Goal: Task Accomplishment & Management: Use online tool/utility

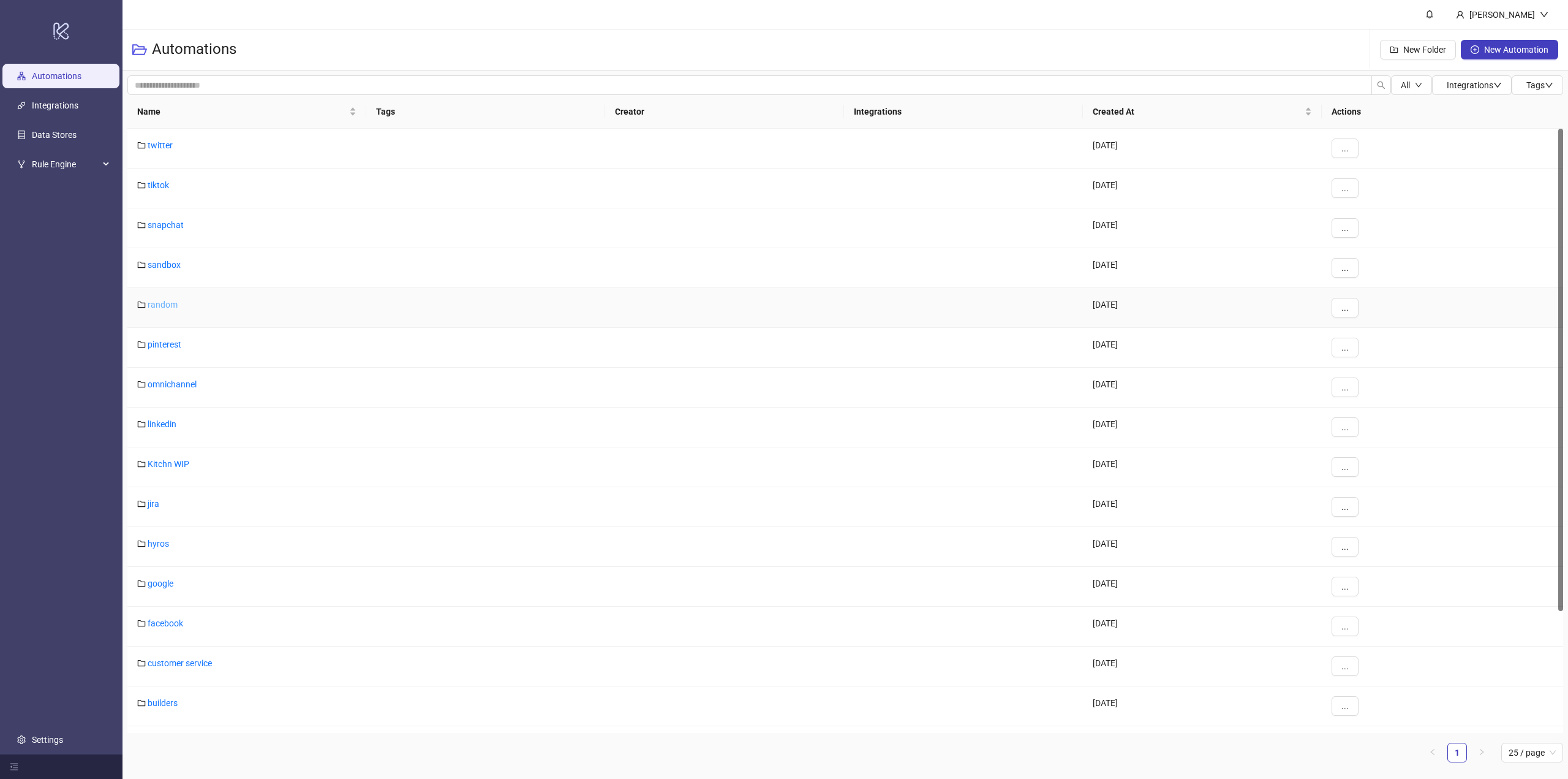
click at [159, 305] on link "random" at bounding box center [163, 304] width 30 height 10
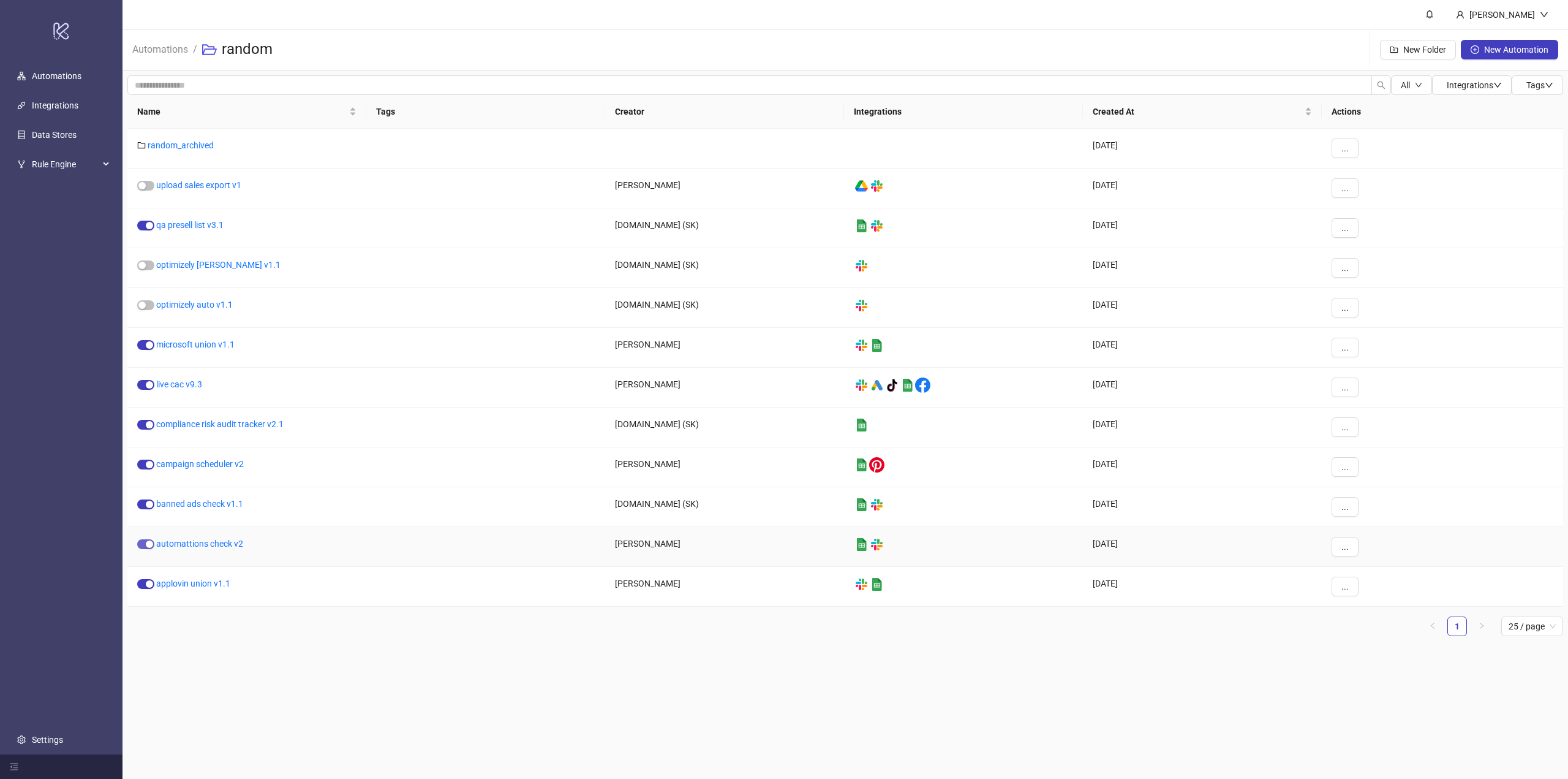
click at [148, 547] on div "button" at bounding box center [150, 544] width 7 height 7
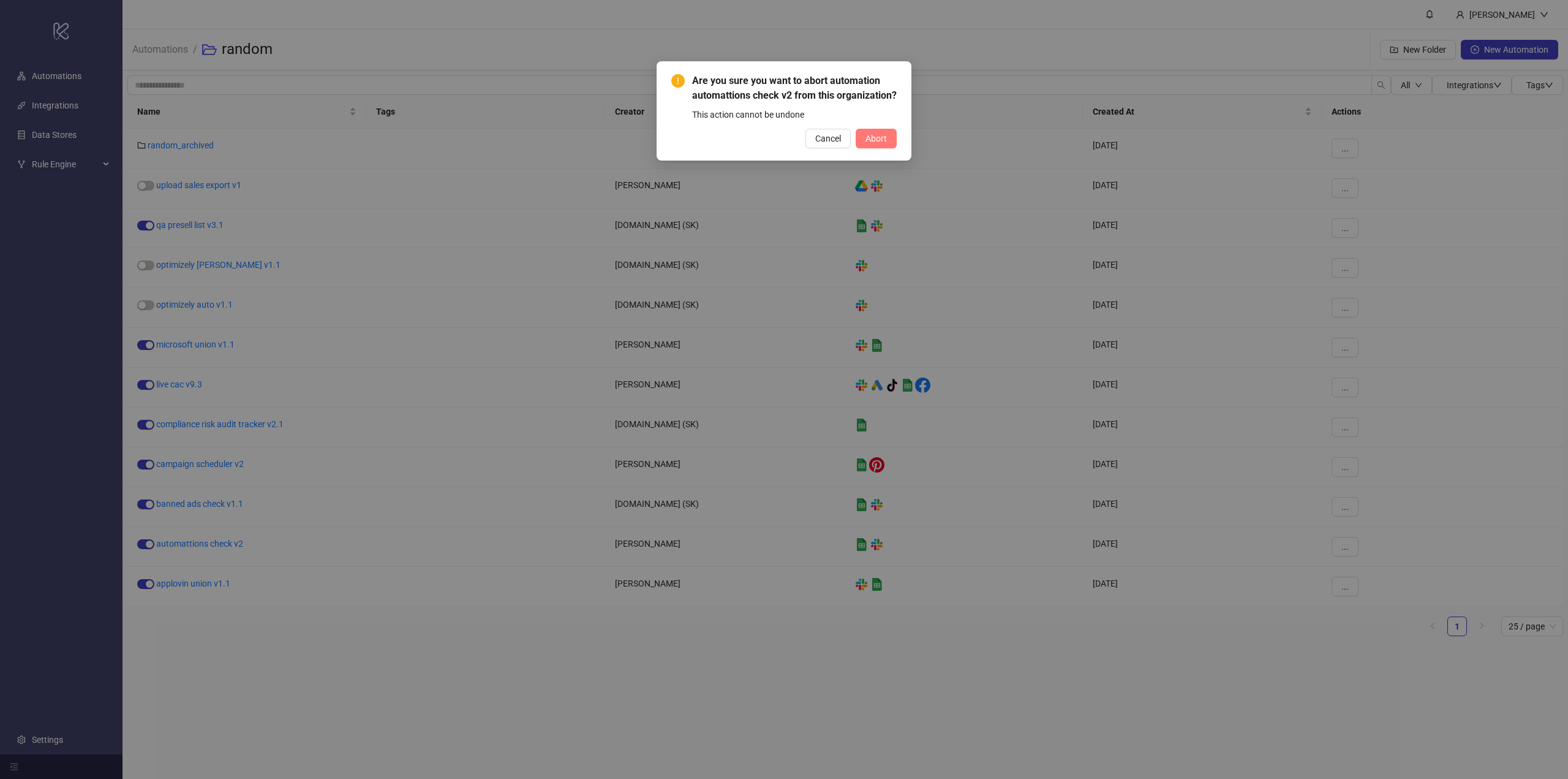
click at [872, 144] on span "Abort" at bounding box center [876, 138] width 21 height 10
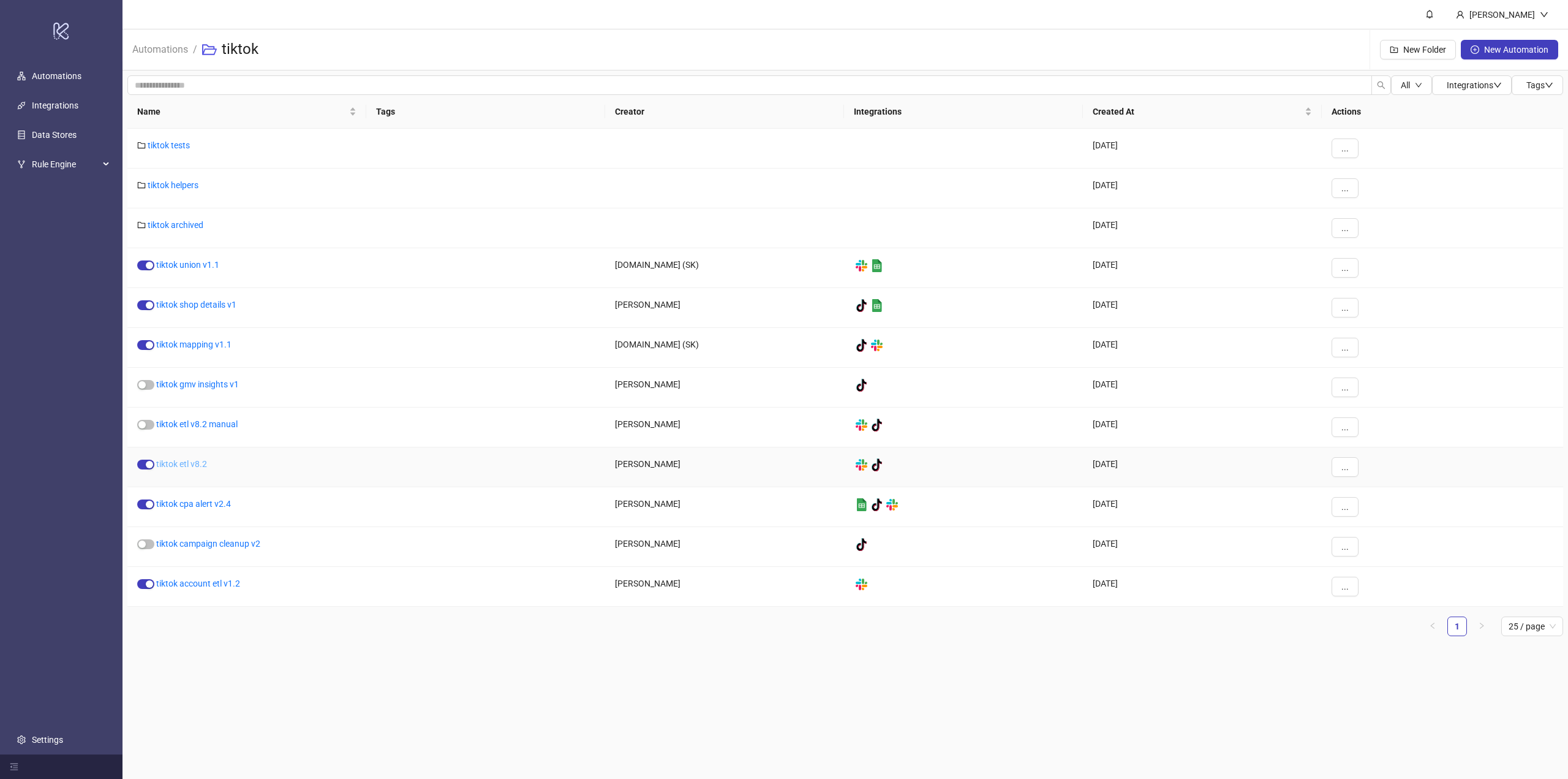
click at [166, 467] on link "tiktok etl v8.2" at bounding box center [181, 464] width 50 height 10
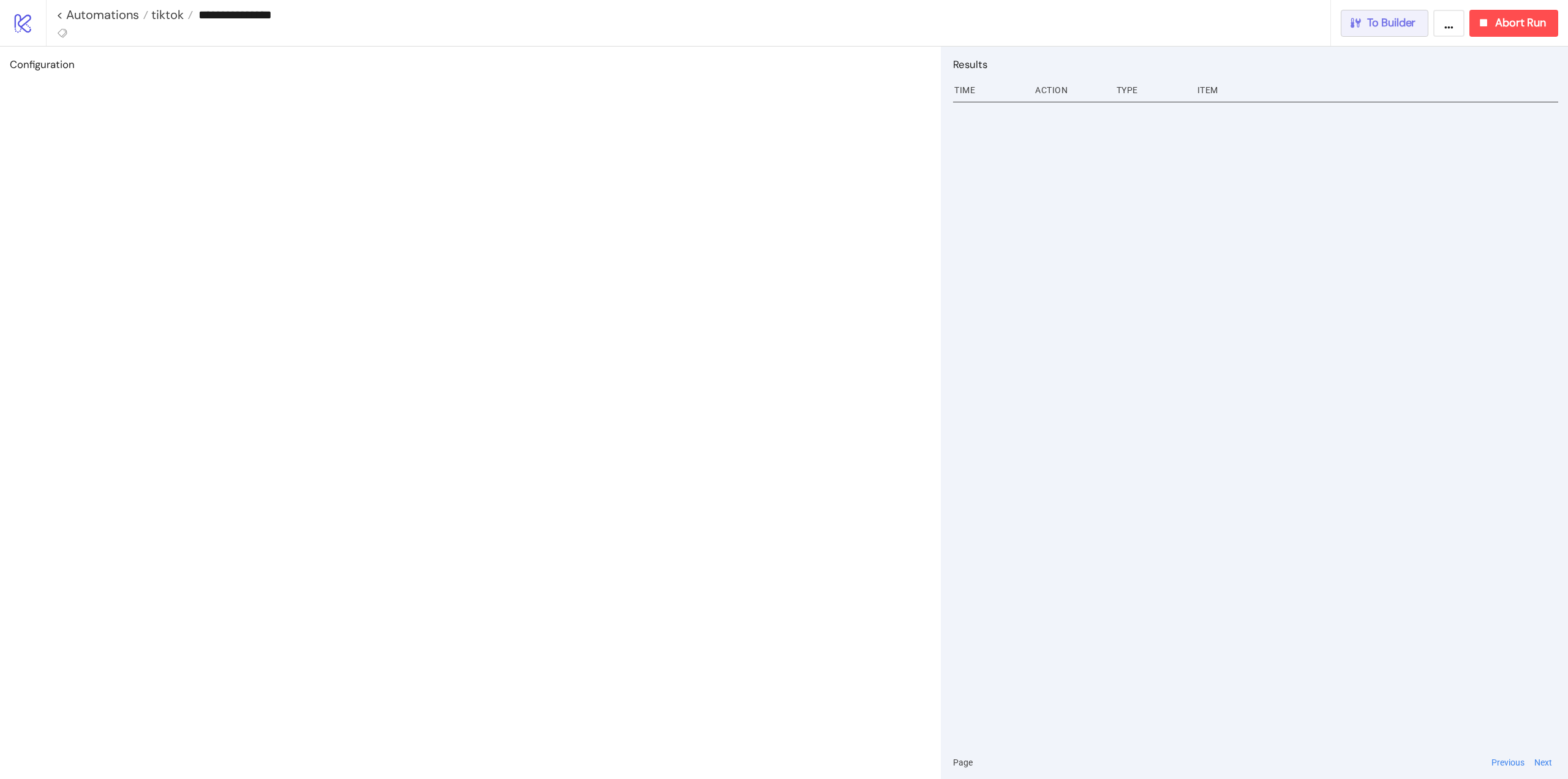
click at [1396, 26] on span "To Builder" at bounding box center [1391, 23] width 49 height 14
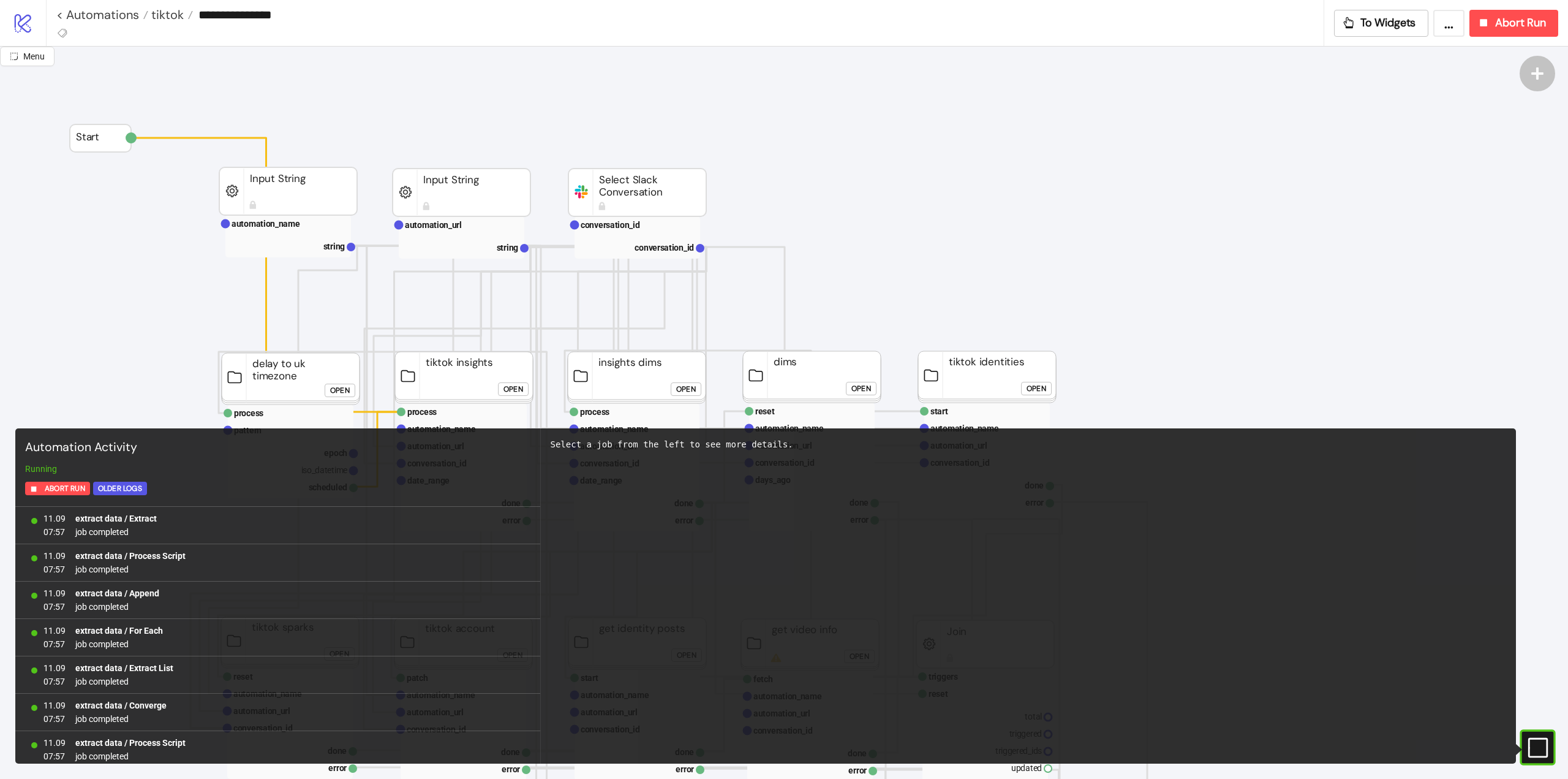
scroll to position [1014, 0]
drag, startPoint x: 1535, startPoint y: 744, endPoint x: 1529, endPoint y: 591, distance: 153.1
click at [1533, 743] on icon "#e9k1n36qviq57_to { animation: e9k1n36qviq57_to__to 2000ms linear infinite norm…" at bounding box center [1537, 747] width 21 height 21
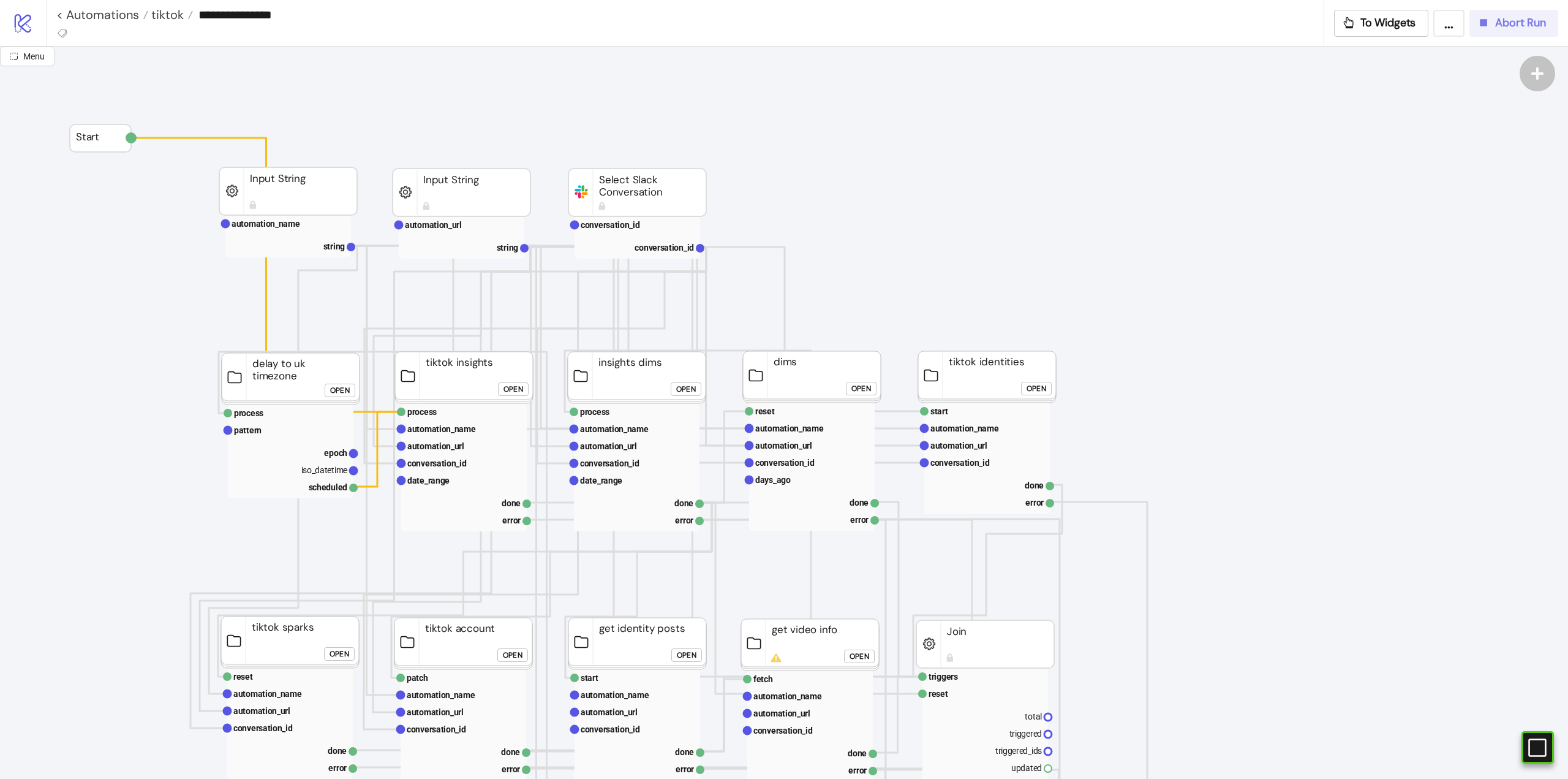
click at [1492, 34] on button "Abort Run" at bounding box center [1514, 23] width 89 height 27
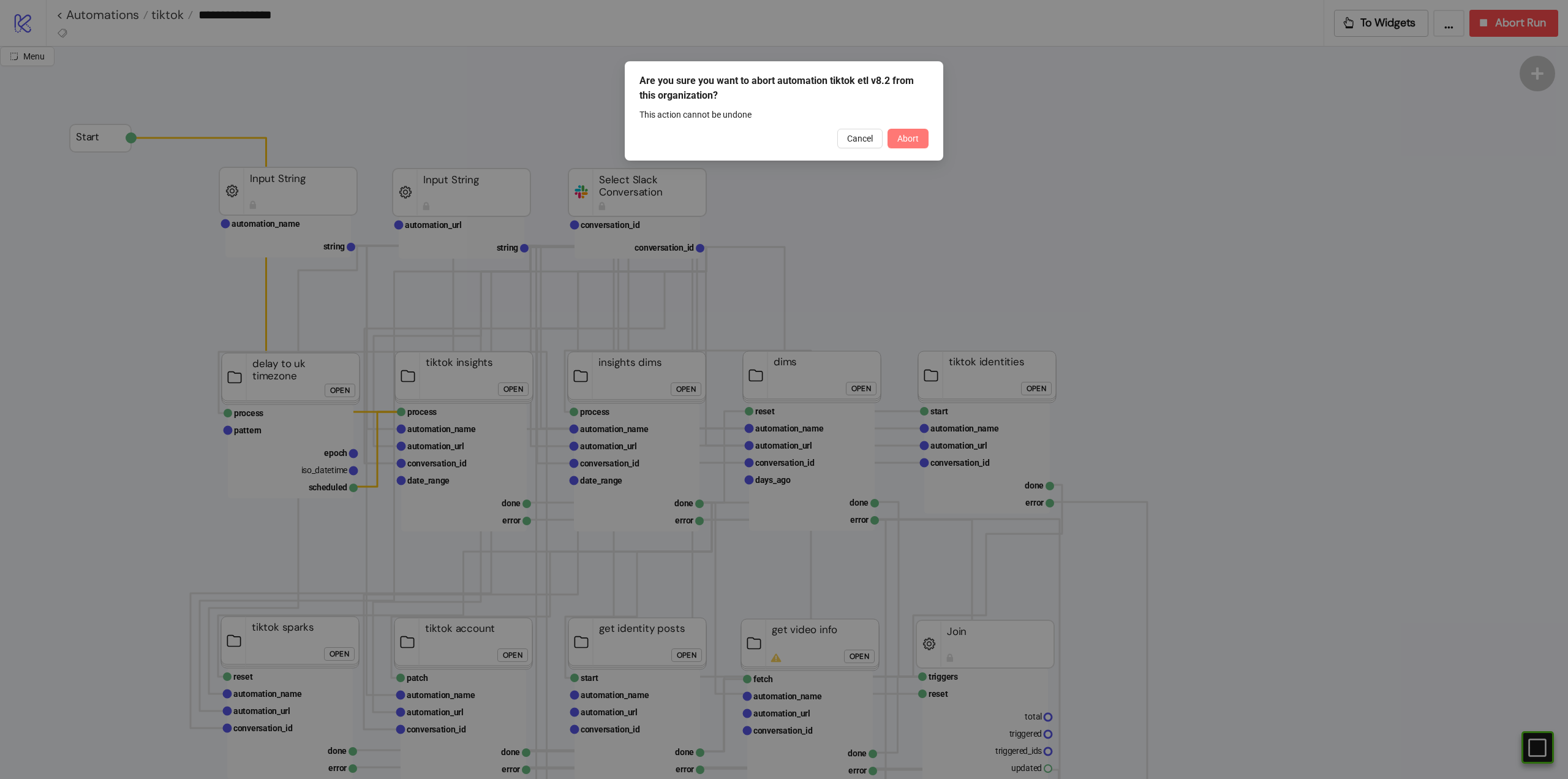
click at [910, 136] on span "Abort" at bounding box center [908, 138] width 21 height 10
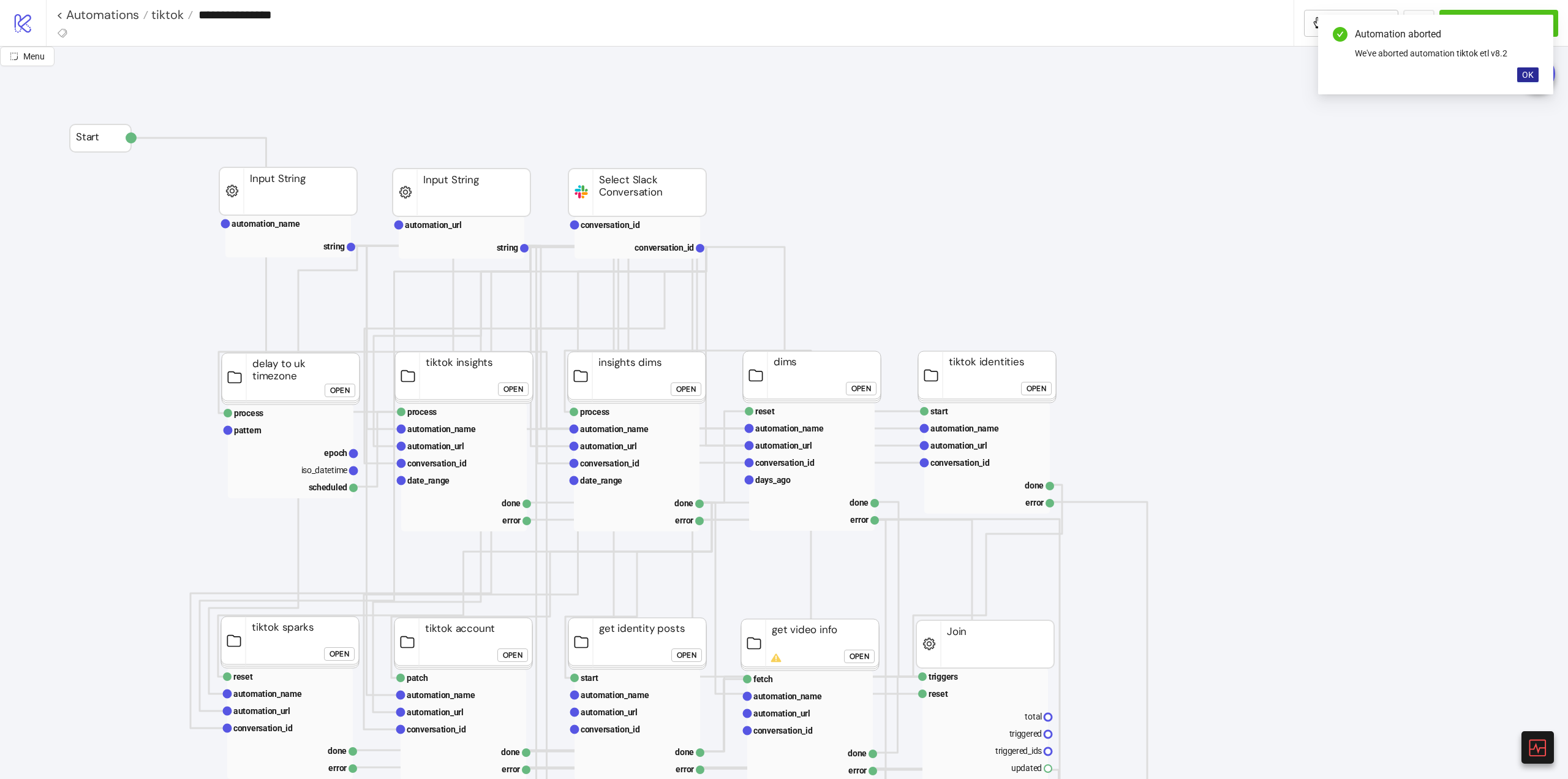
click at [1525, 77] on span "OK" at bounding box center [1527, 74] width 12 height 10
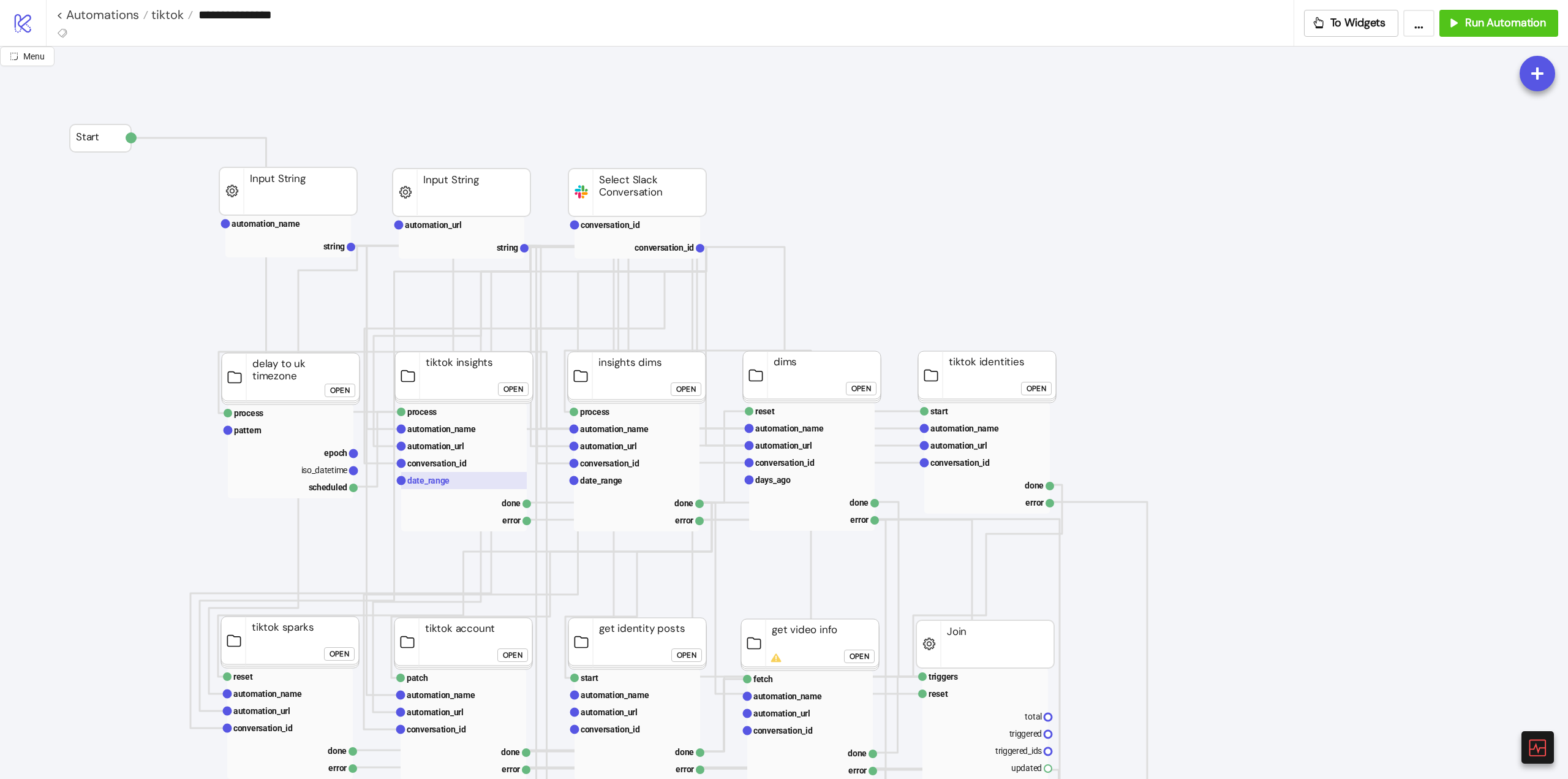
click at [427, 484] on text "date_range" at bounding box center [429, 479] width 43 height 10
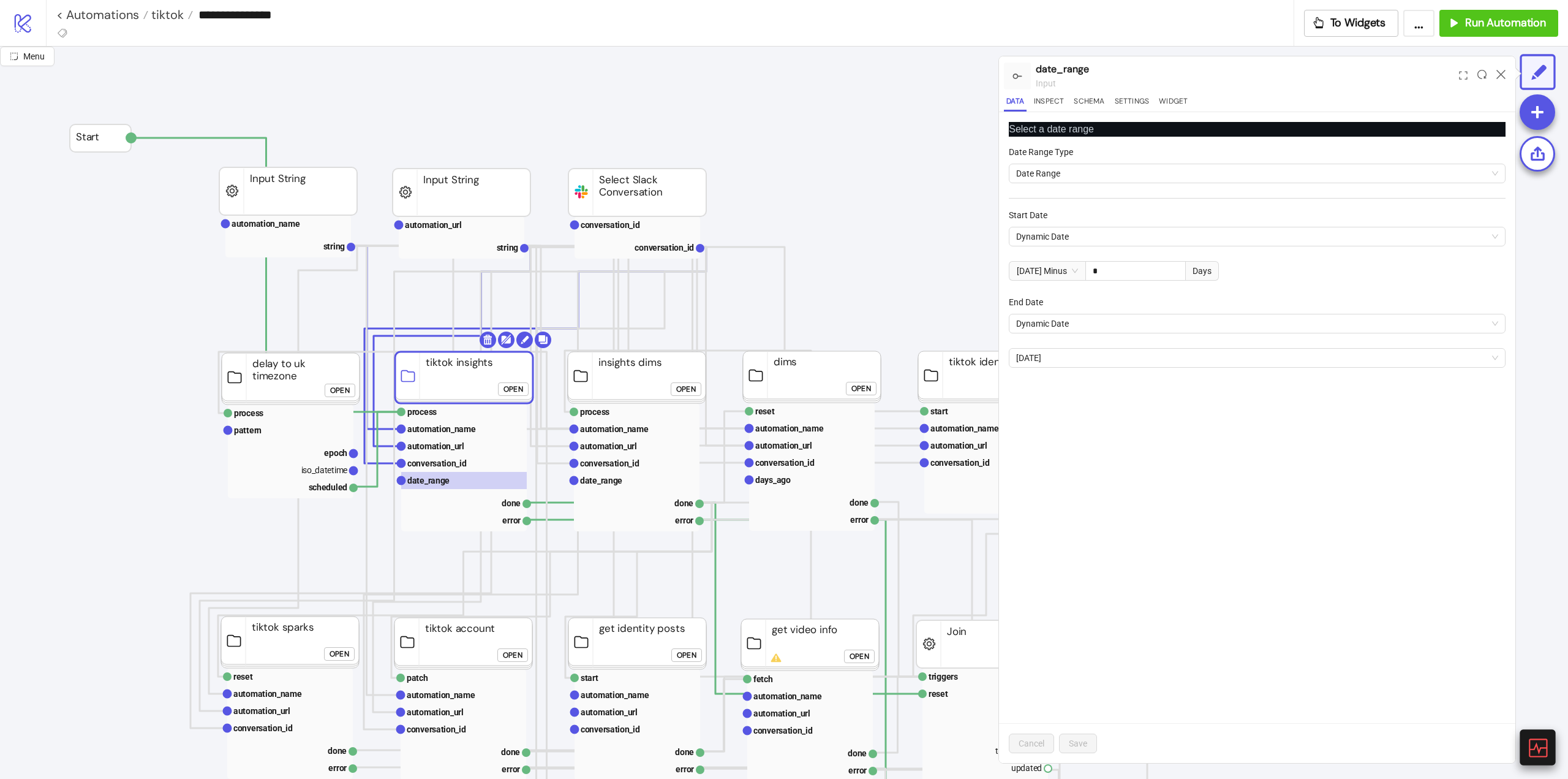
click at [1534, 747] on icon at bounding box center [1537, 747] width 19 height 19
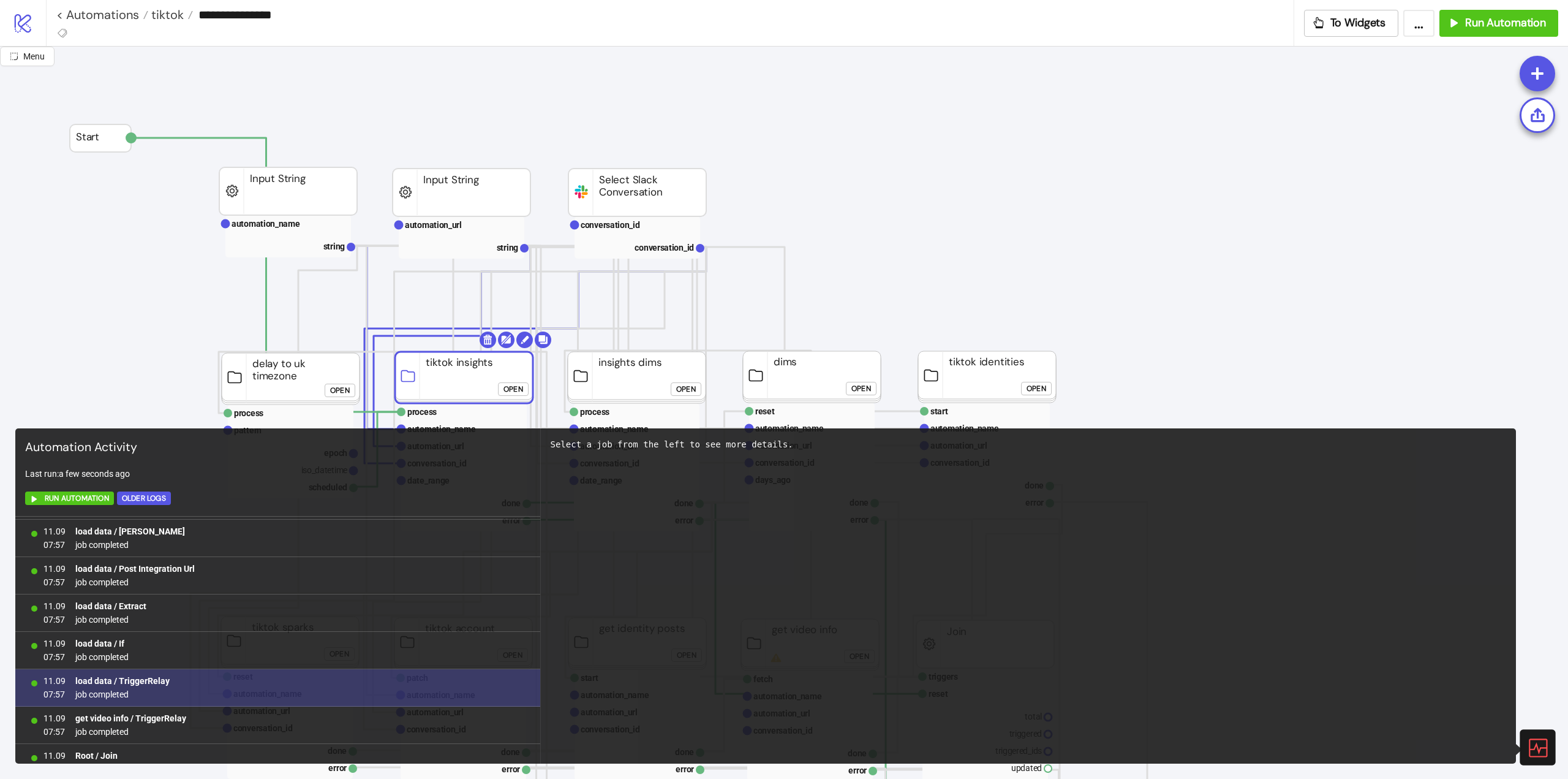
scroll to position [1061, 0]
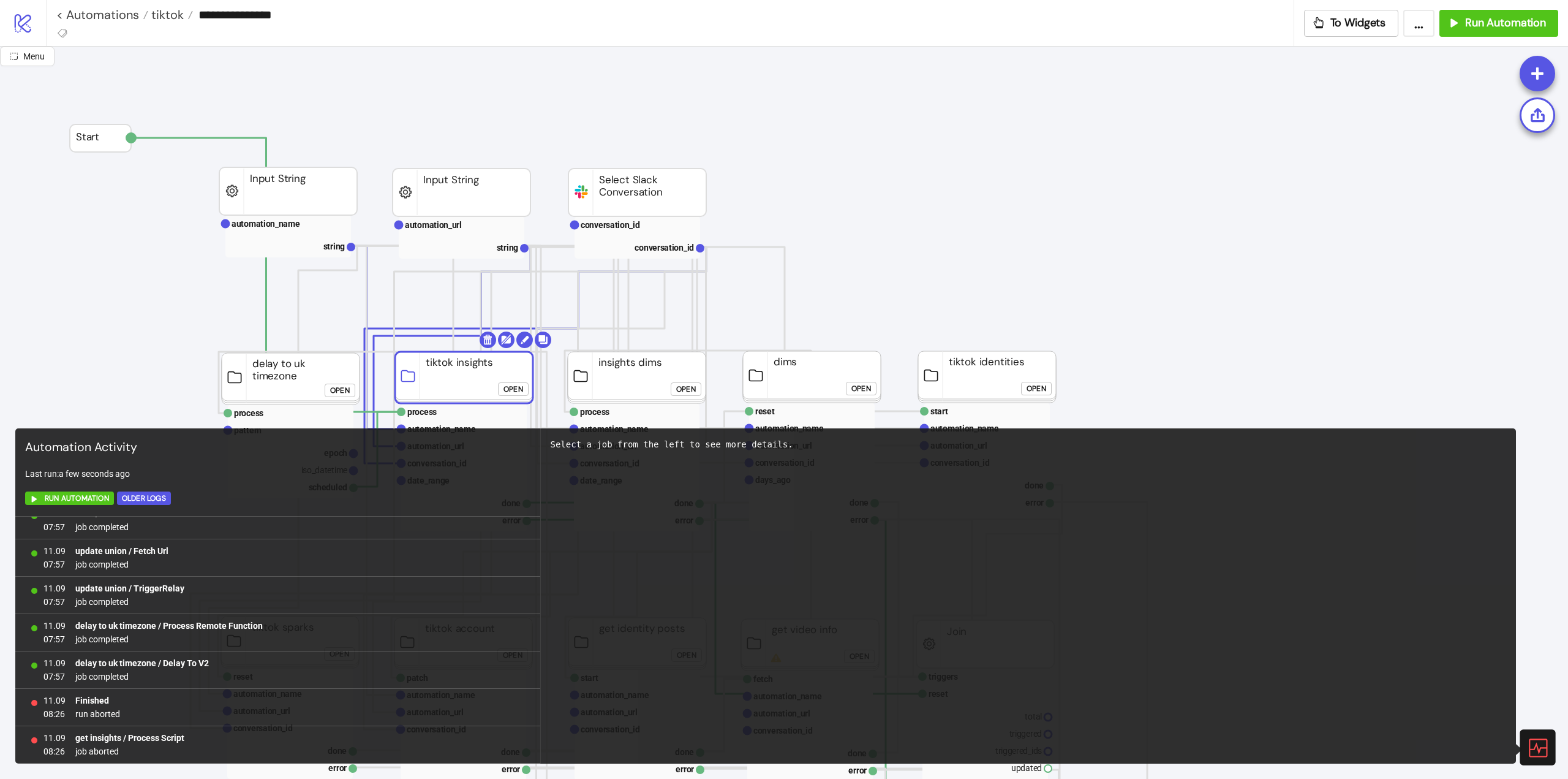
click at [1535, 744] on icon at bounding box center [1537, 747] width 21 height 21
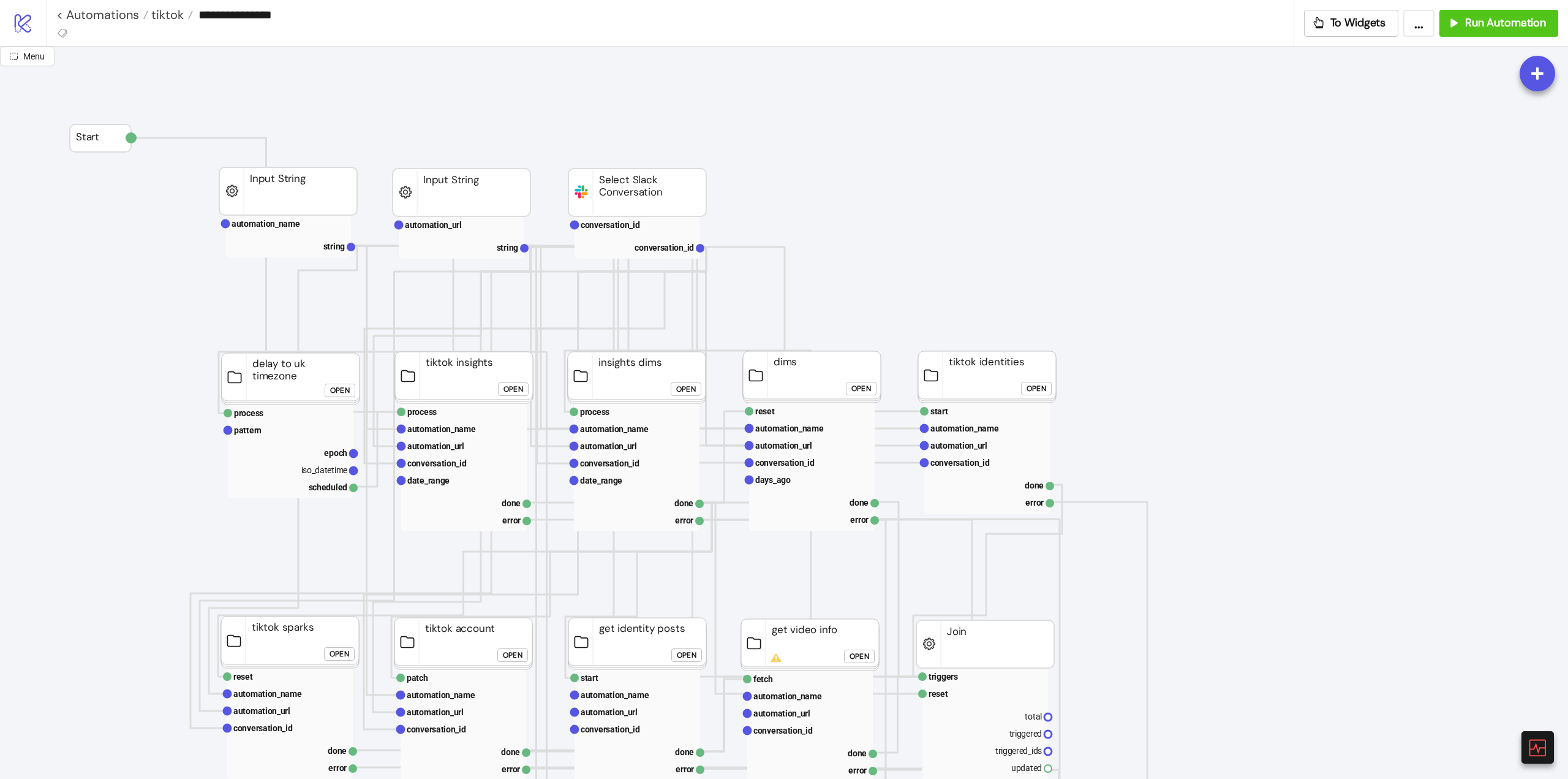
click at [510, 396] on foreignobject "Open" at bounding box center [516, 393] width 36 height 25
click at [508, 393] on div "Open" at bounding box center [513, 389] width 19 height 14
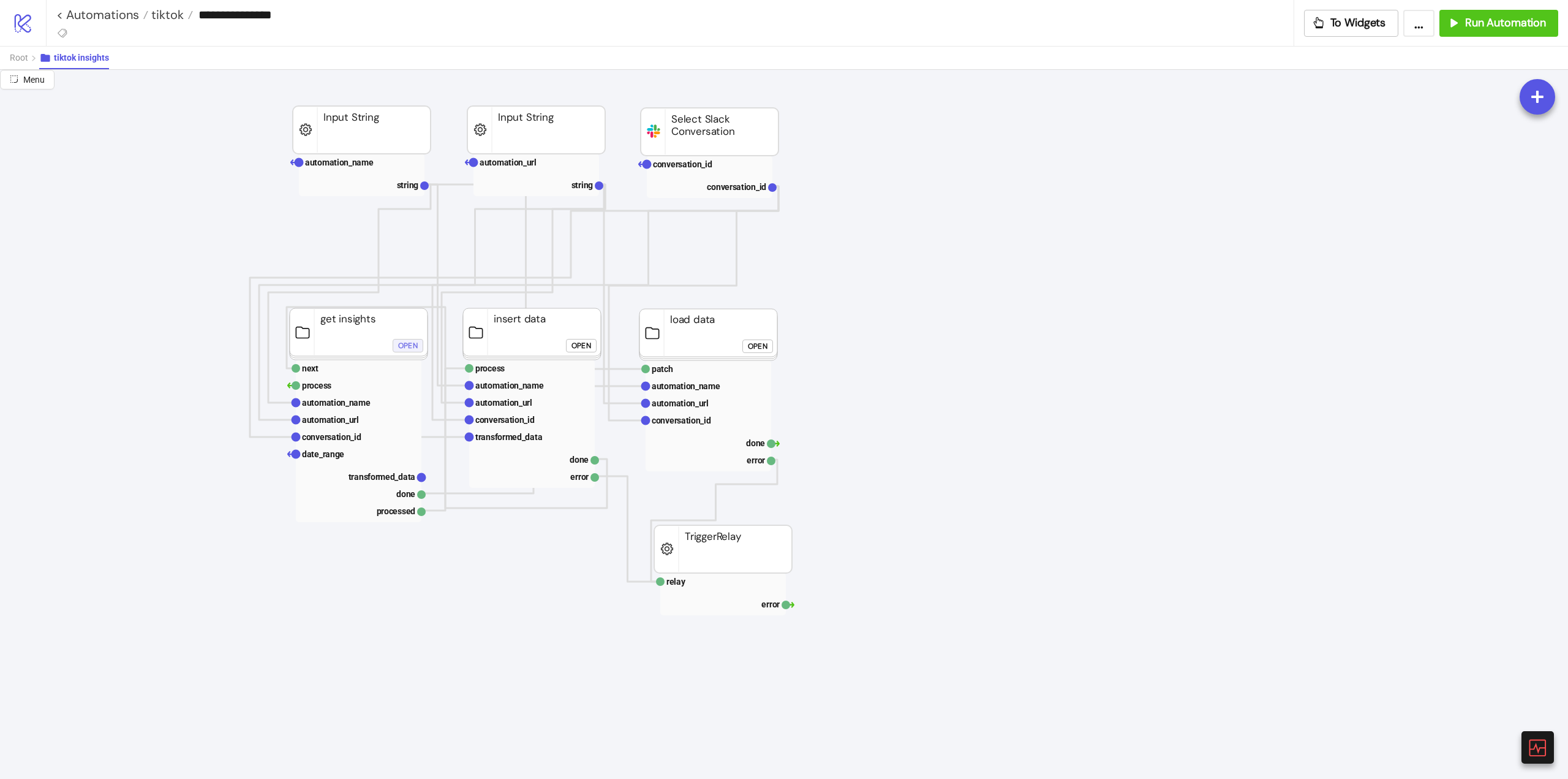
click at [406, 348] on div "Open" at bounding box center [408, 346] width 19 height 14
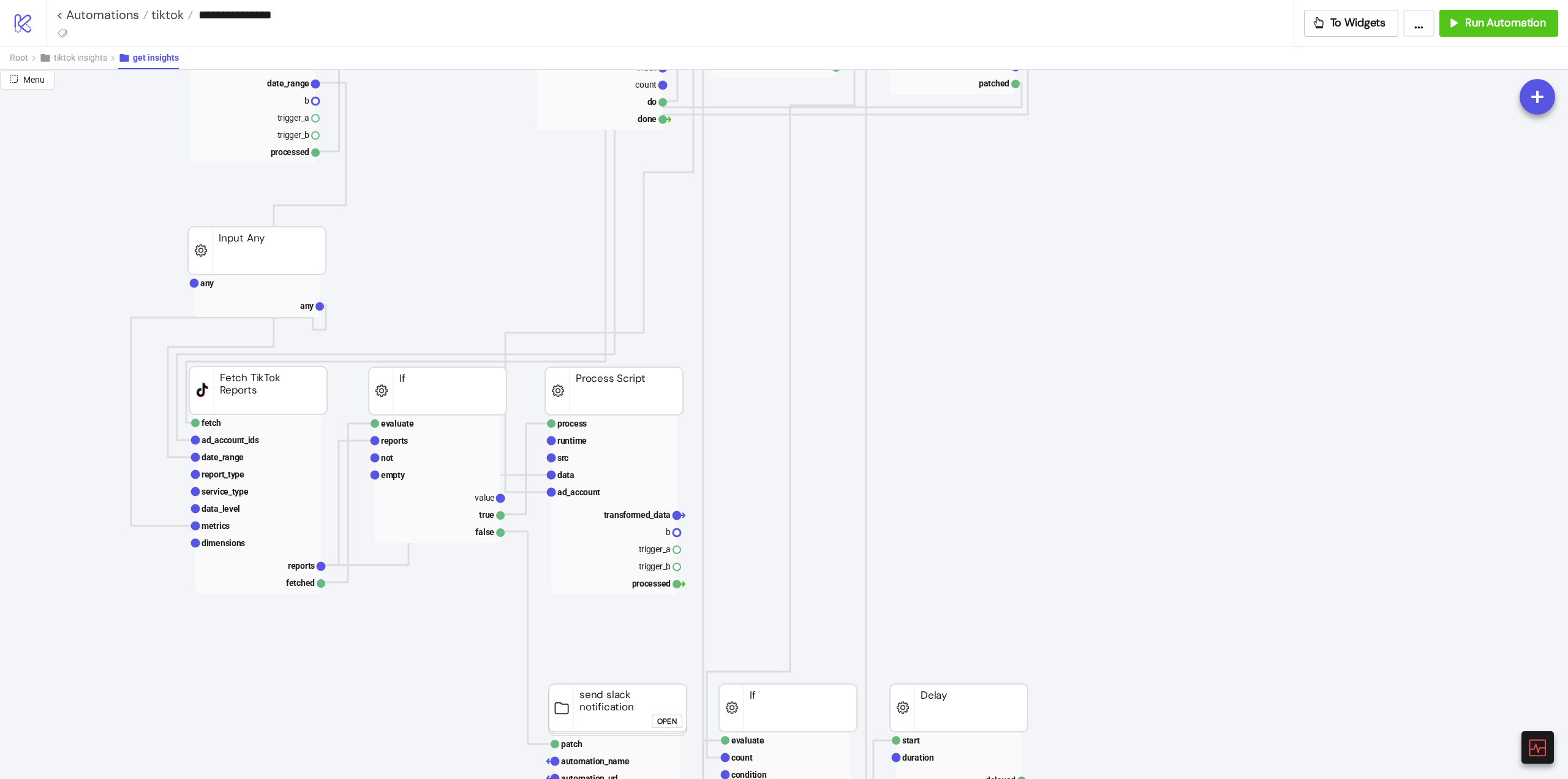
scroll to position [674, 0]
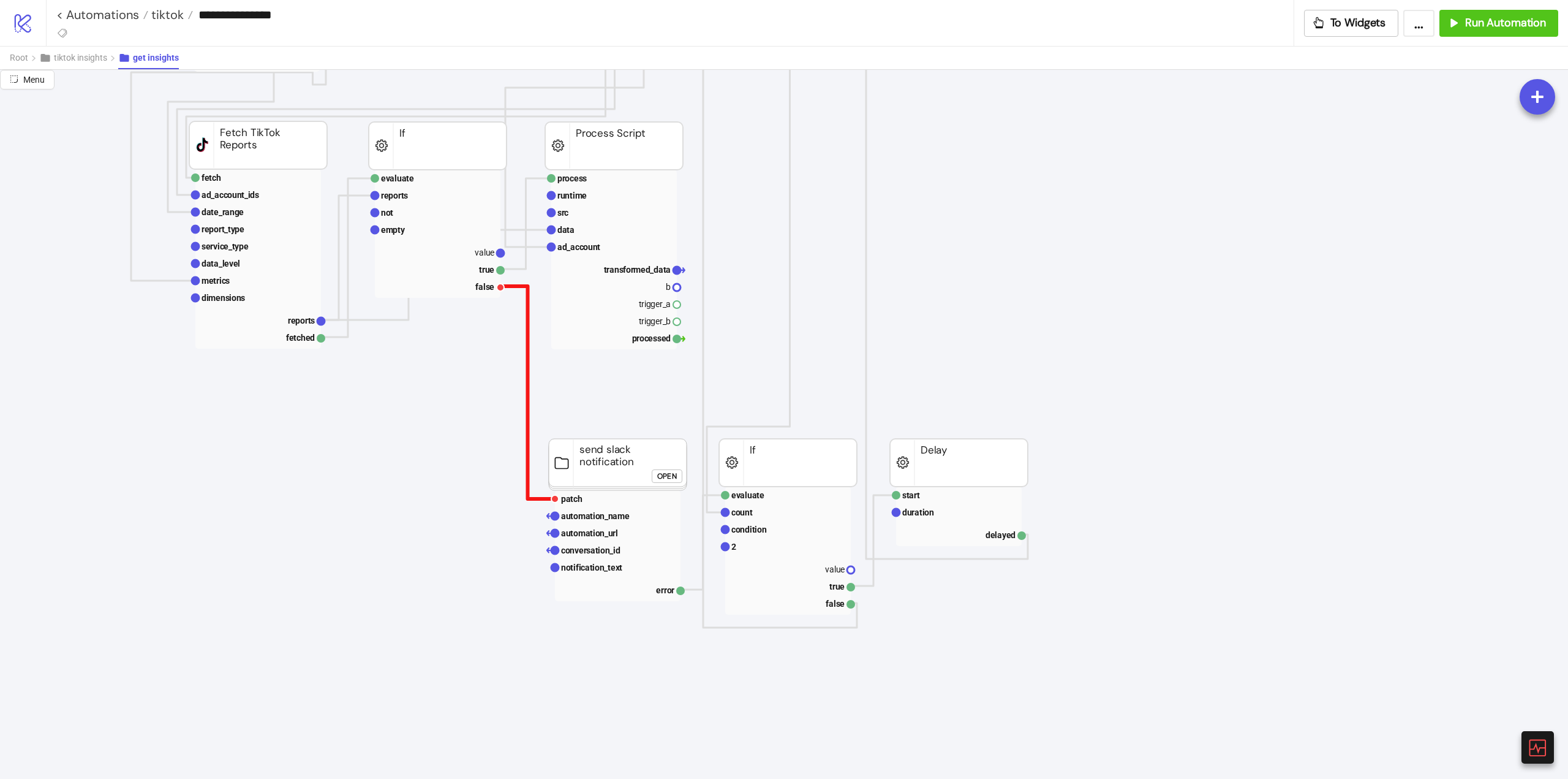
click at [526, 400] on polyline at bounding box center [528, 393] width 55 height 213
drag, startPoint x: 499, startPoint y: 291, endPoint x: 596, endPoint y: 379, distance: 131.0
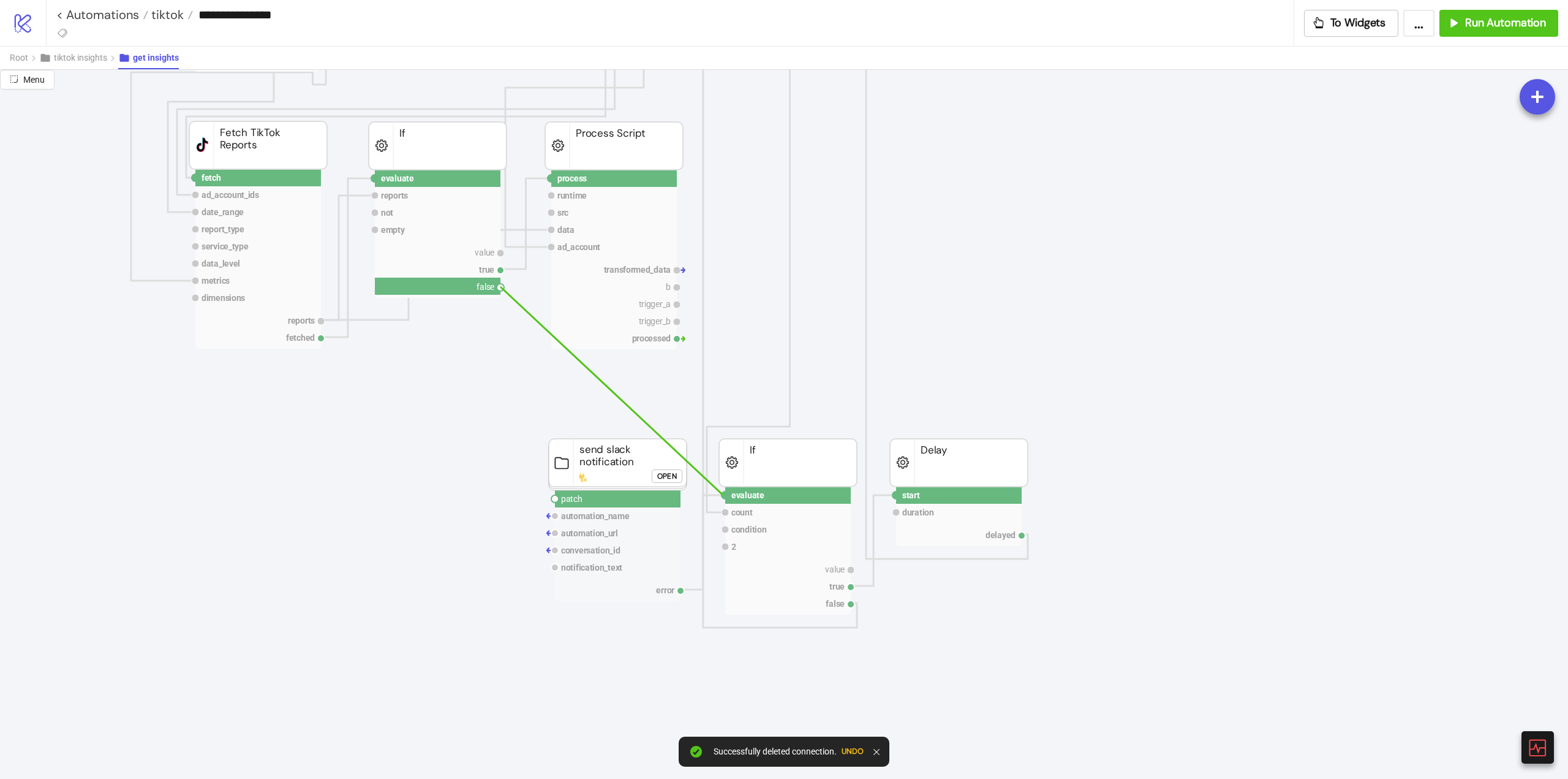
click at [723, 495] on circle at bounding box center [725, 495] width 7 height 7
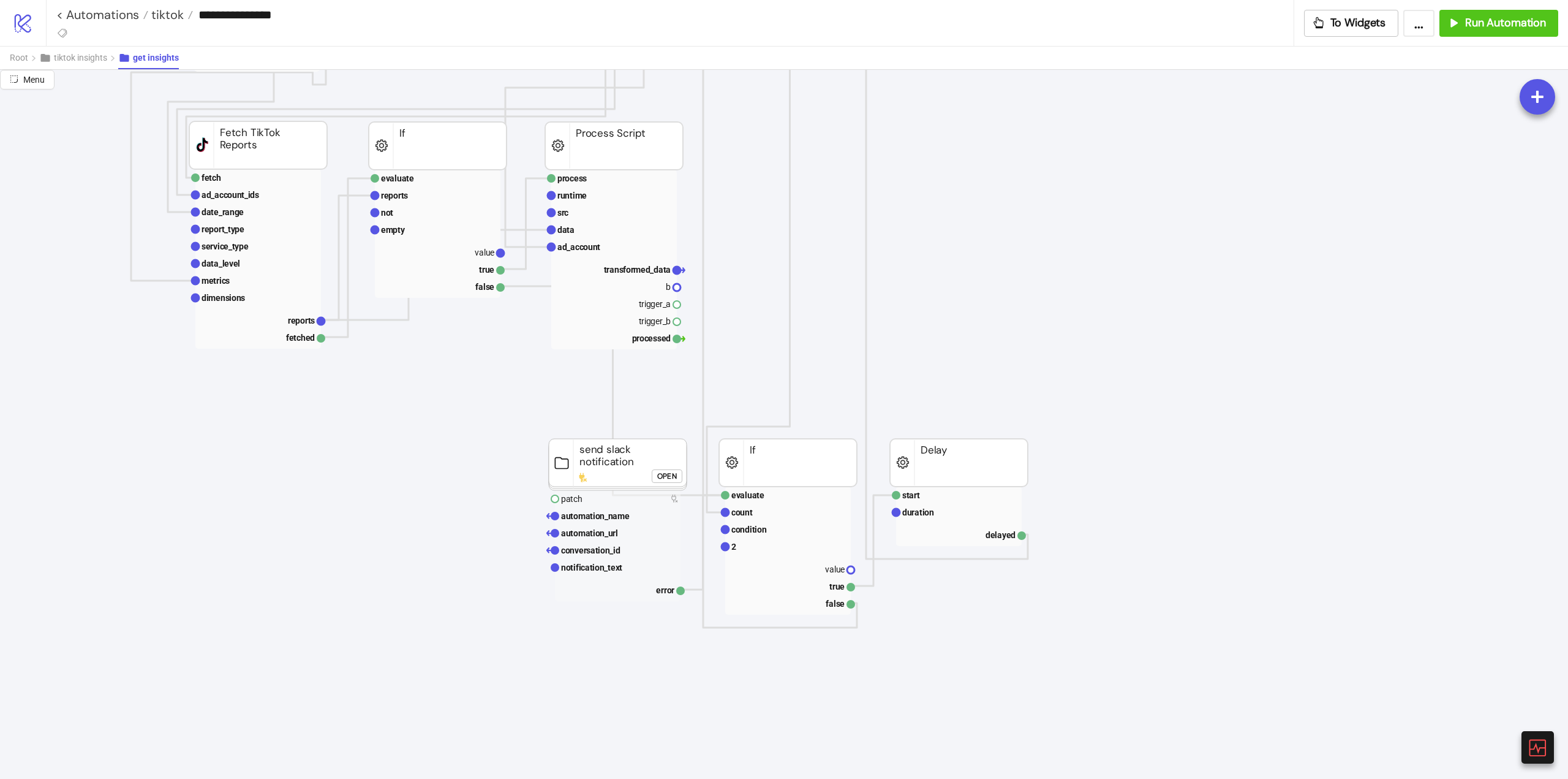
scroll to position [551, 0]
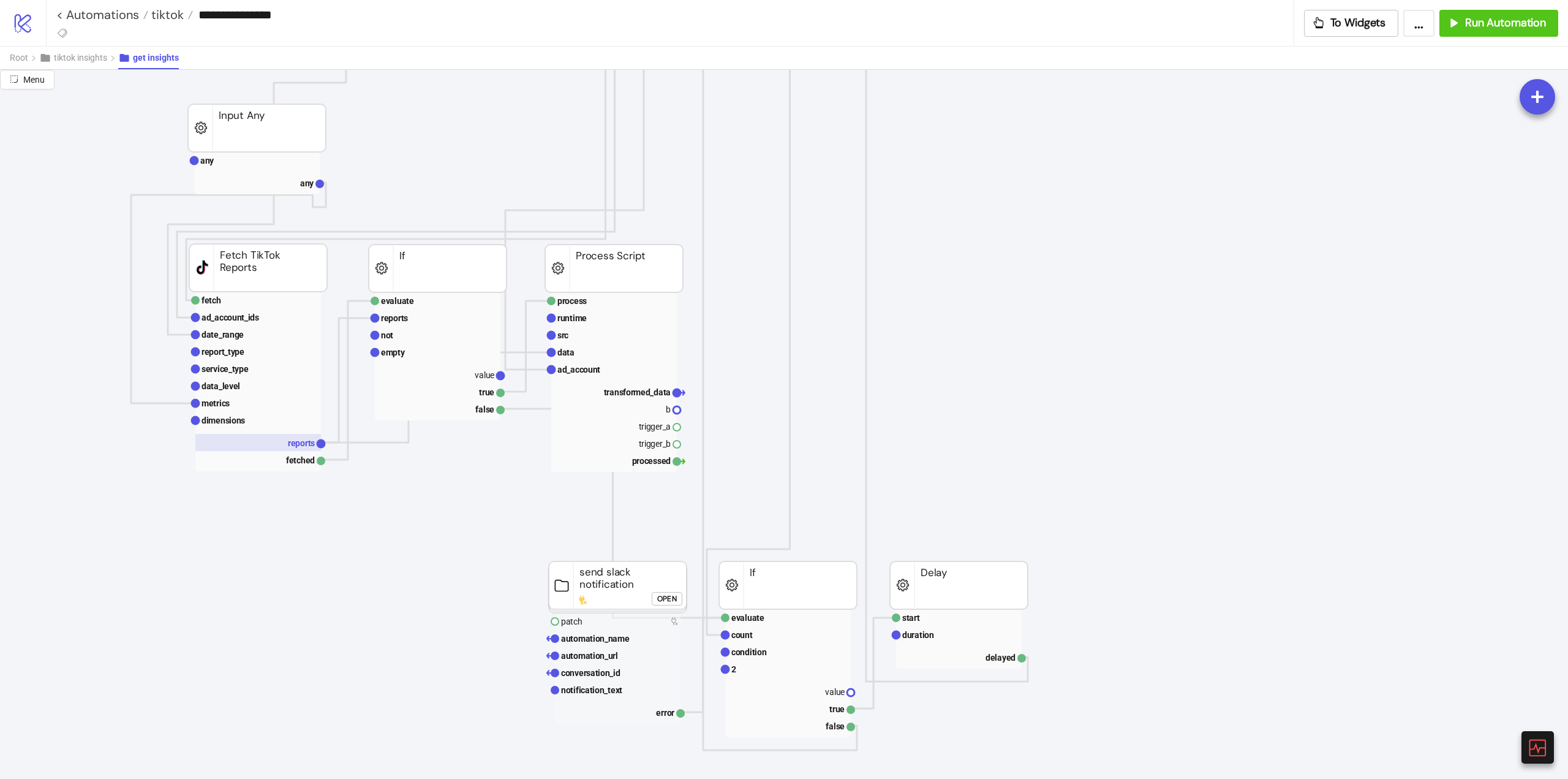
click at [290, 445] on text "reports" at bounding box center [301, 442] width 27 height 10
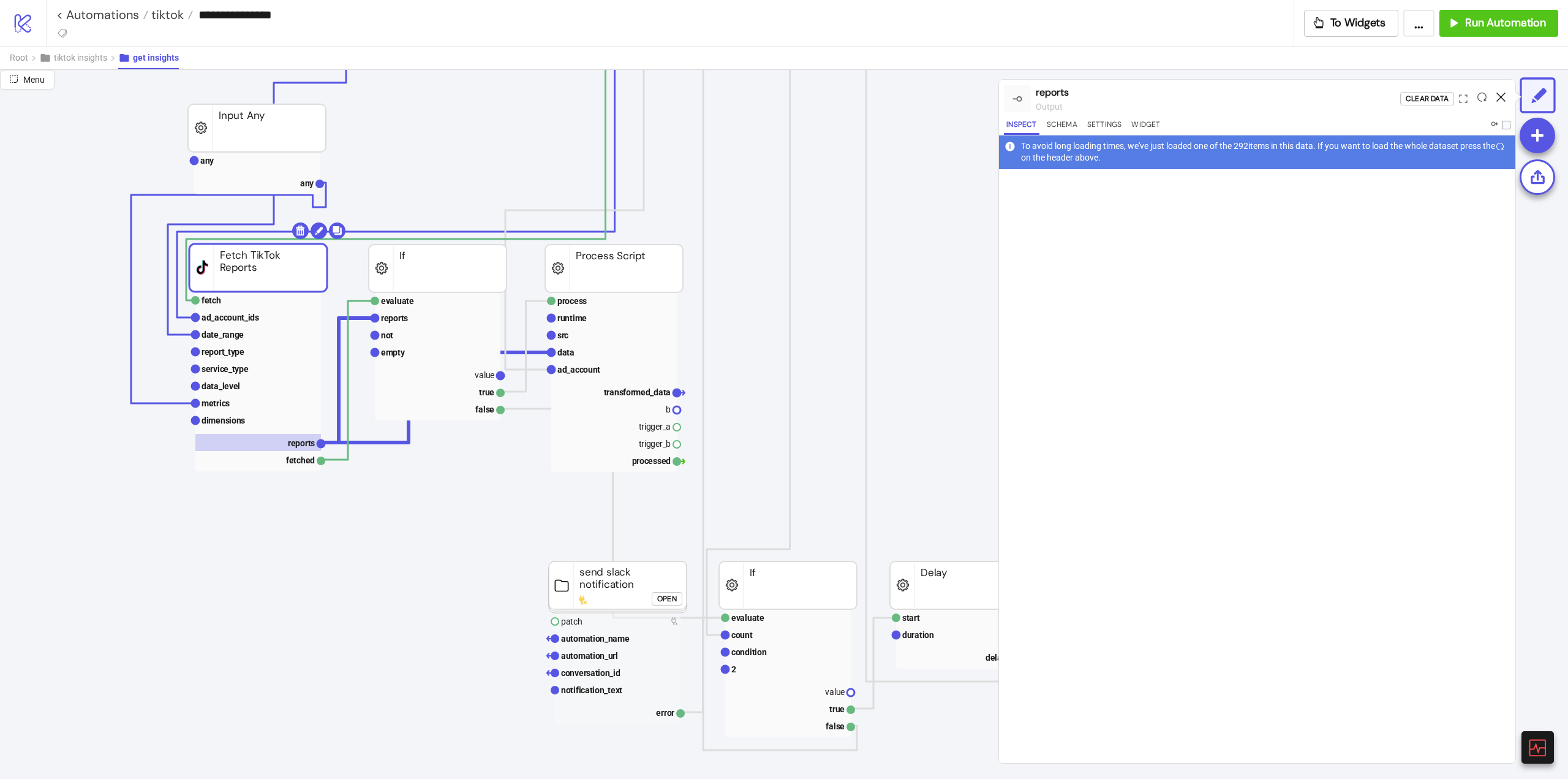
click at [1498, 98] on icon at bounding box center [1501, 97] width 9 height 9
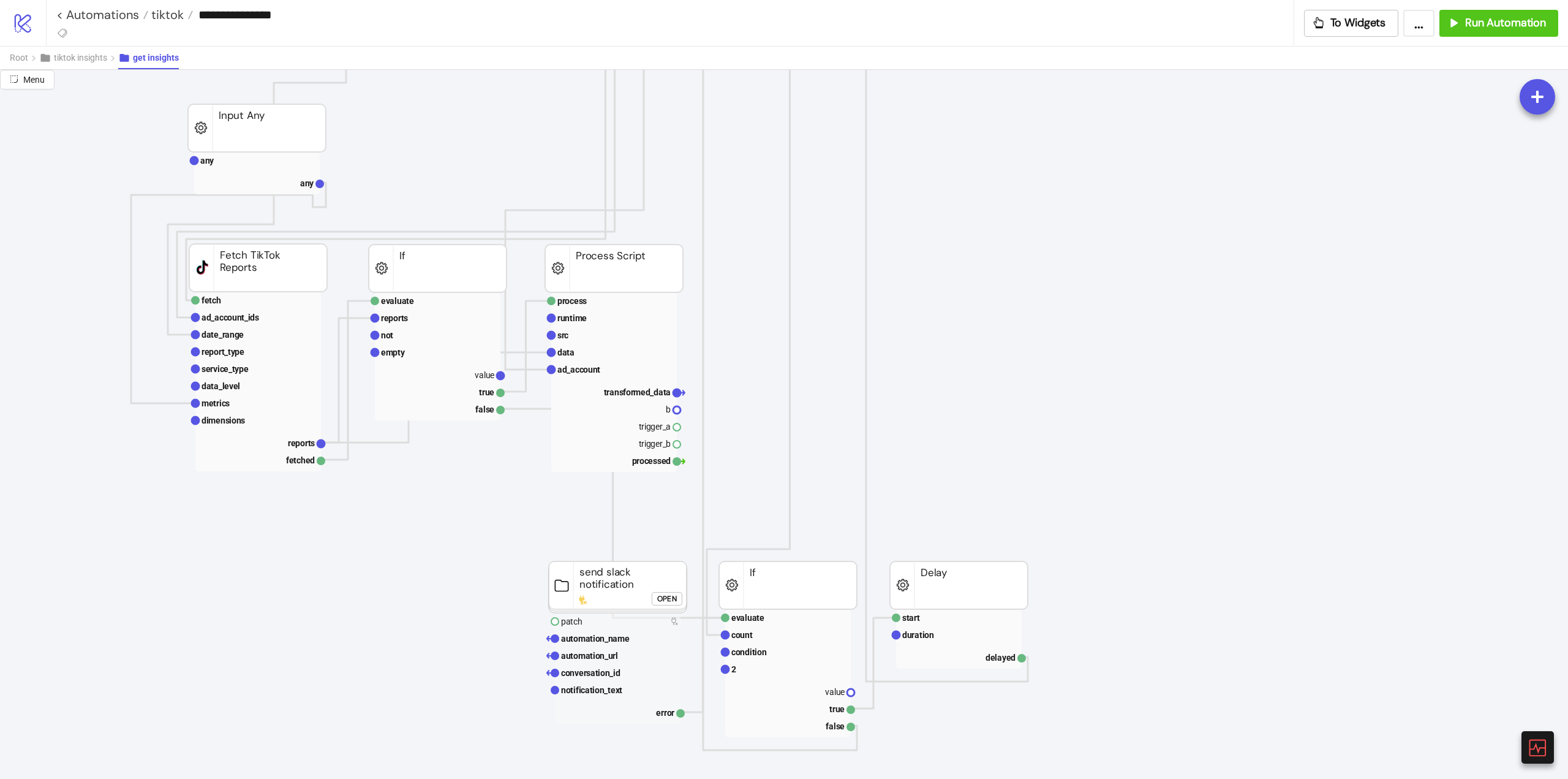
scroll to position [674, 0]
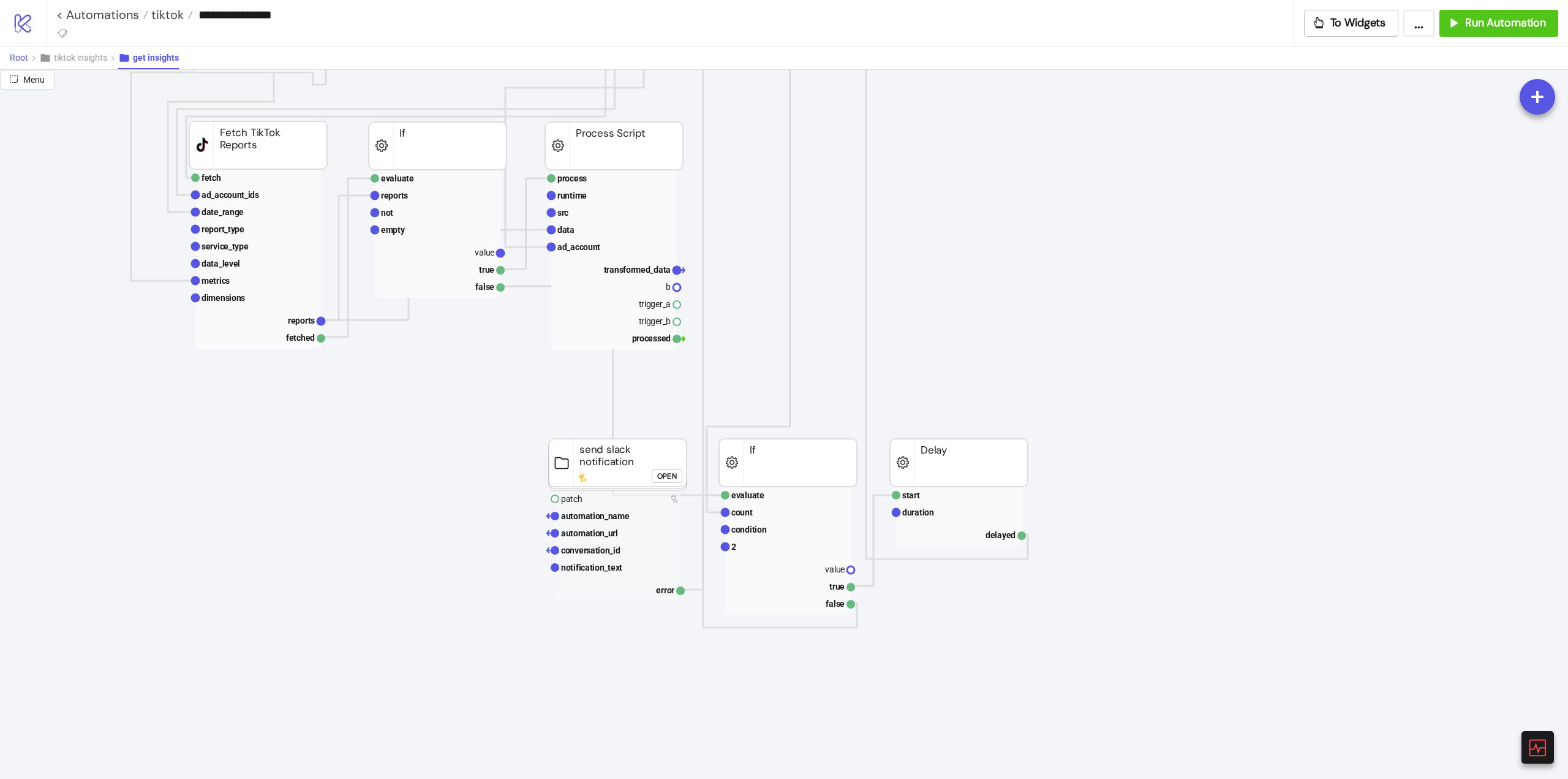
click at [24, 58] on span "Root" at bounding box center [19, 57] width 19 height 10
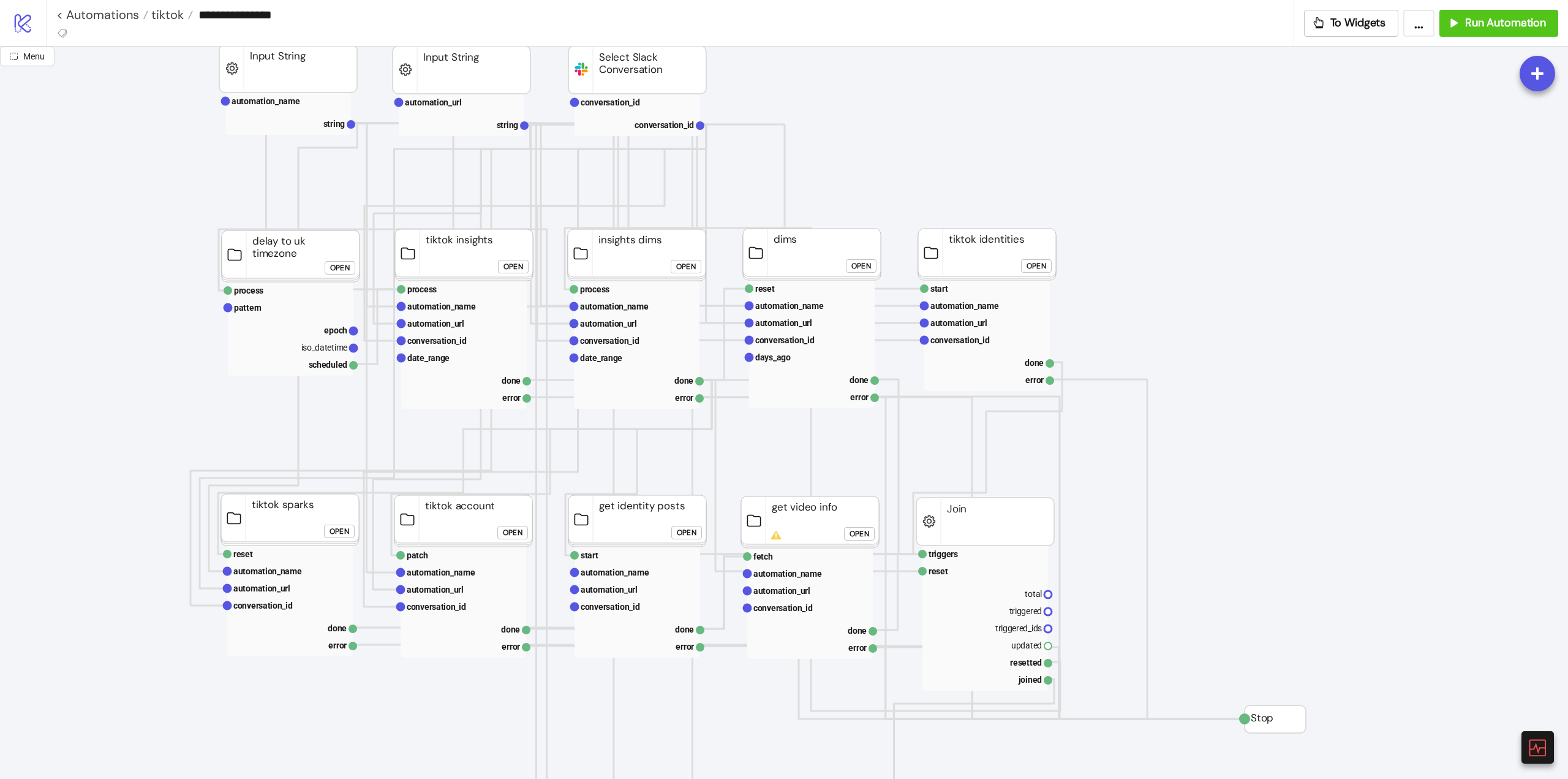
scroll to position [61, 0]
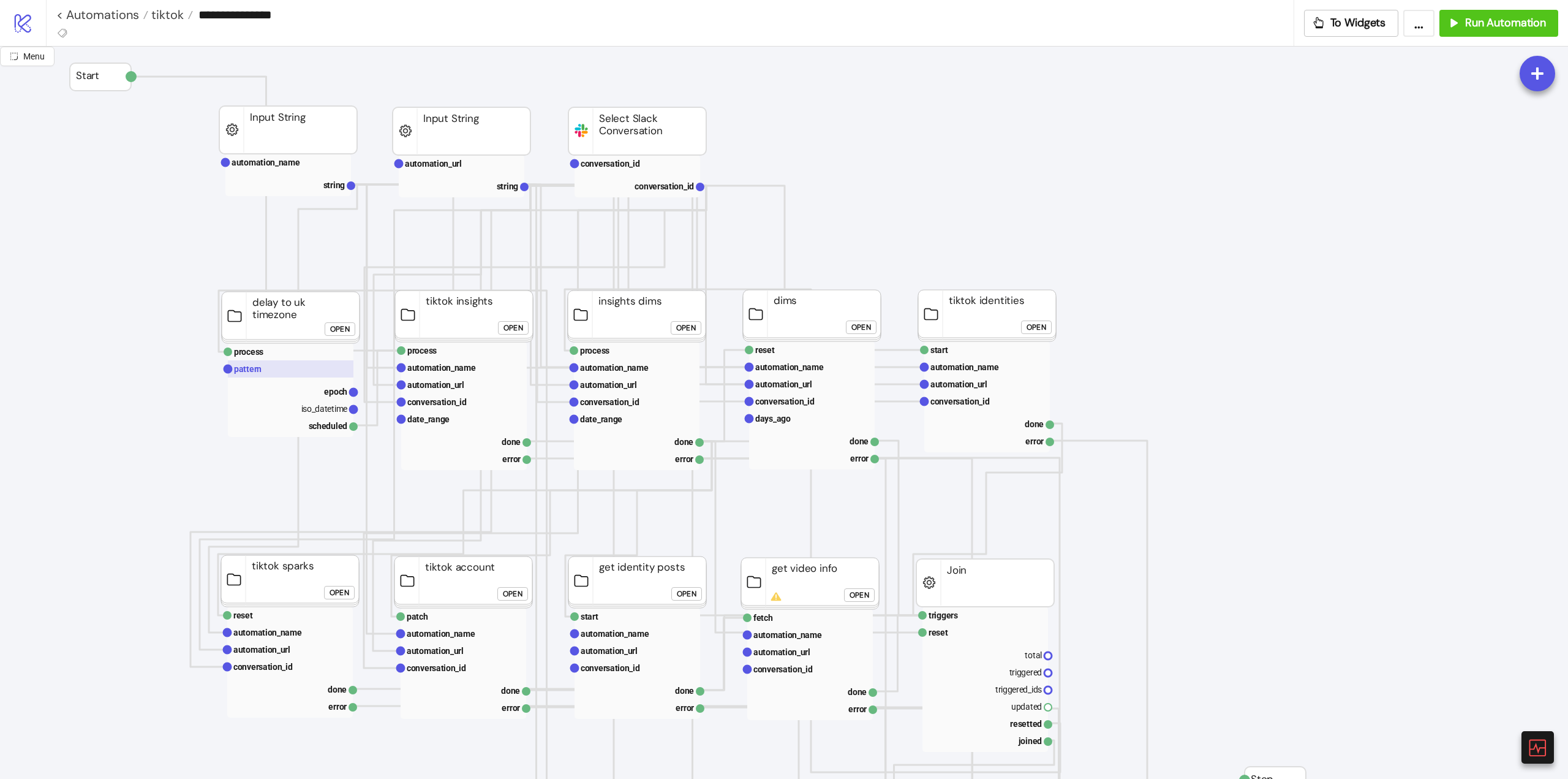
click at [269, 370] on rect at bounding box center [291, 369] width 126 height 17
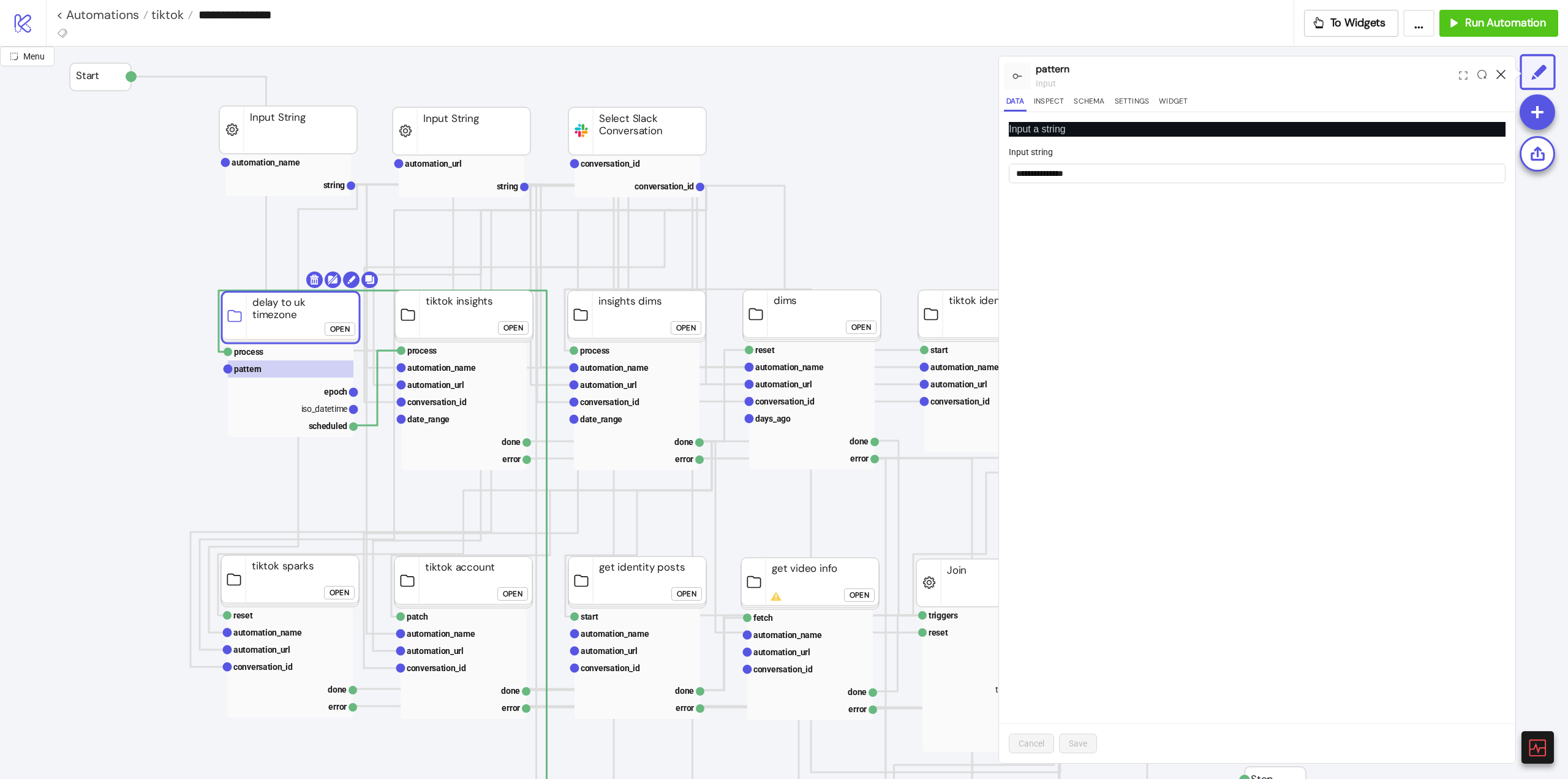
click at [1498, 74] on icon at bounding box center [1501, 74] width 9 height 9
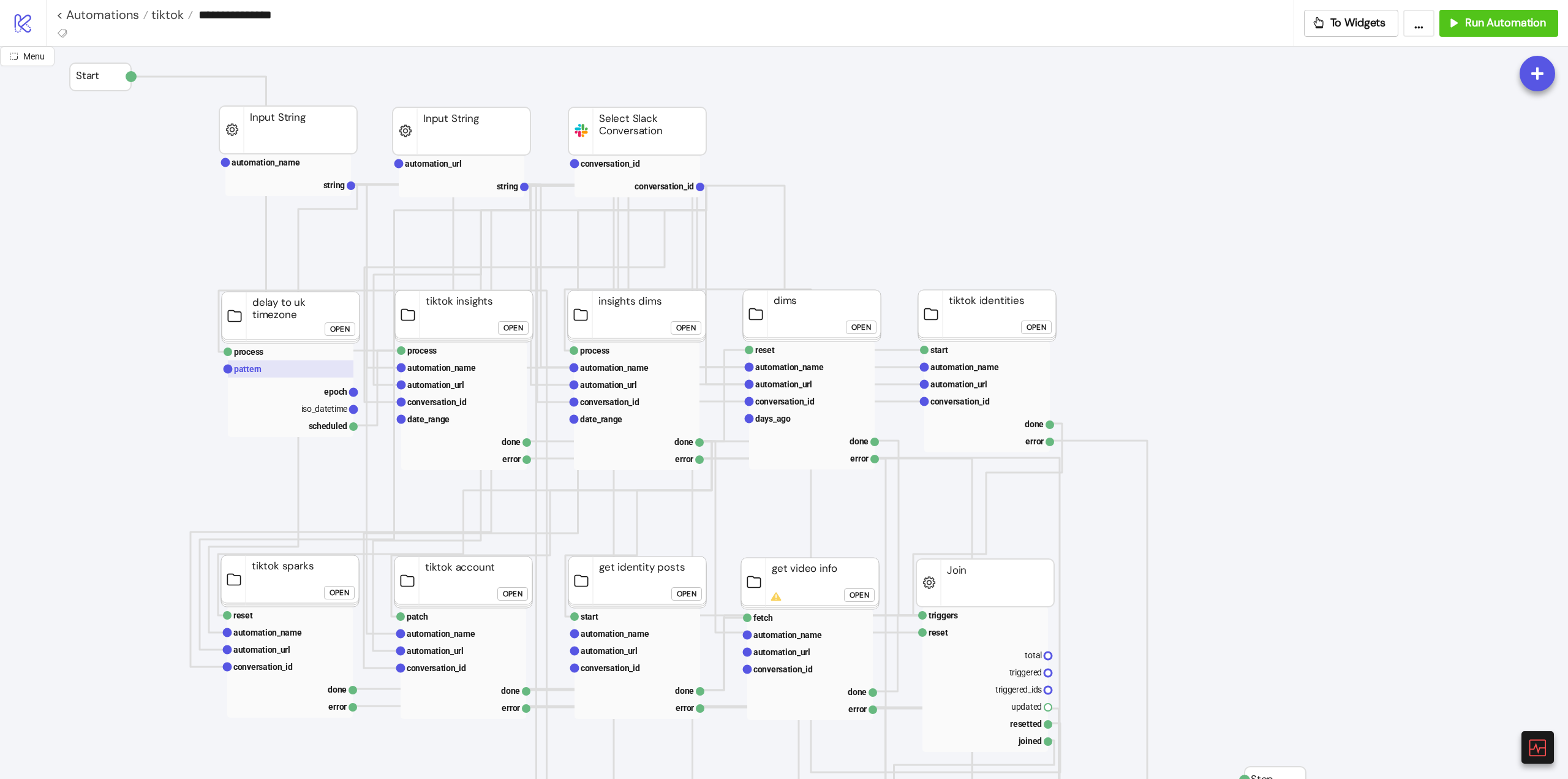
click at [251, 368] on text "pattern" at bounding box center [247, 369] width 27 height 10
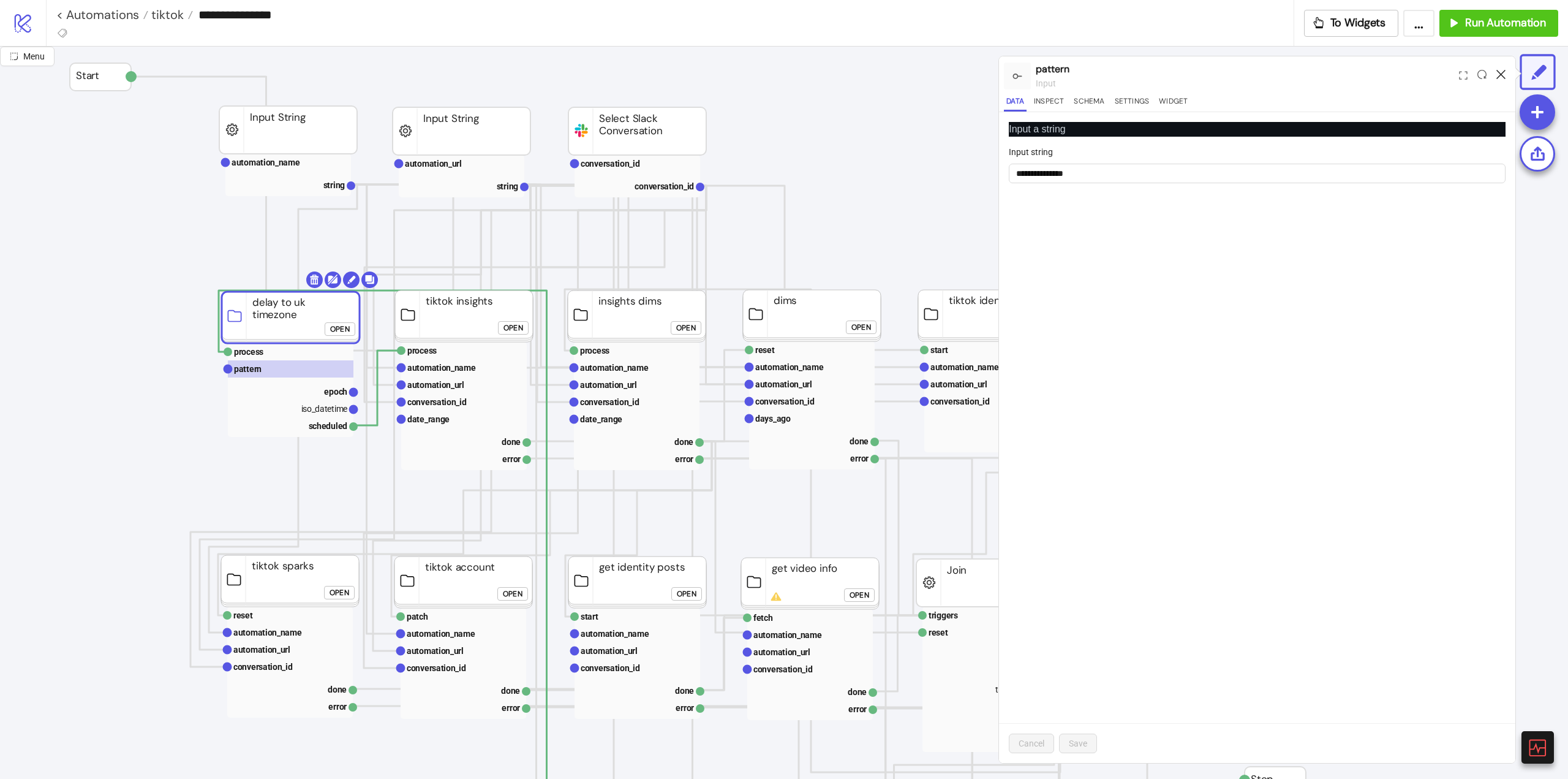
click at [1496, 74] on icon at bounding box center [1501, 74] width 9 height 9
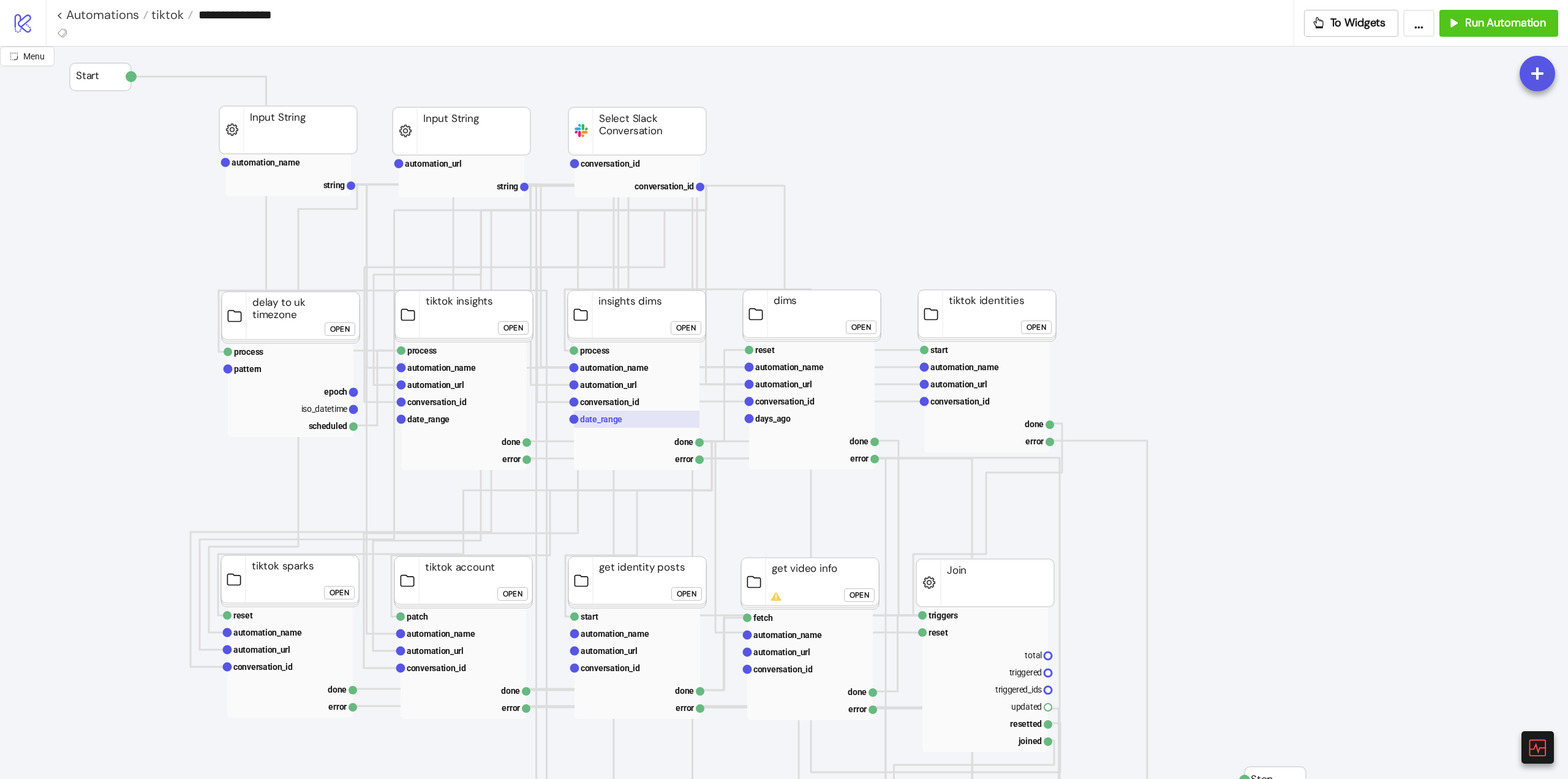
click at [638, 425] on rect at bounding box center [637, 418] width 126 height 17
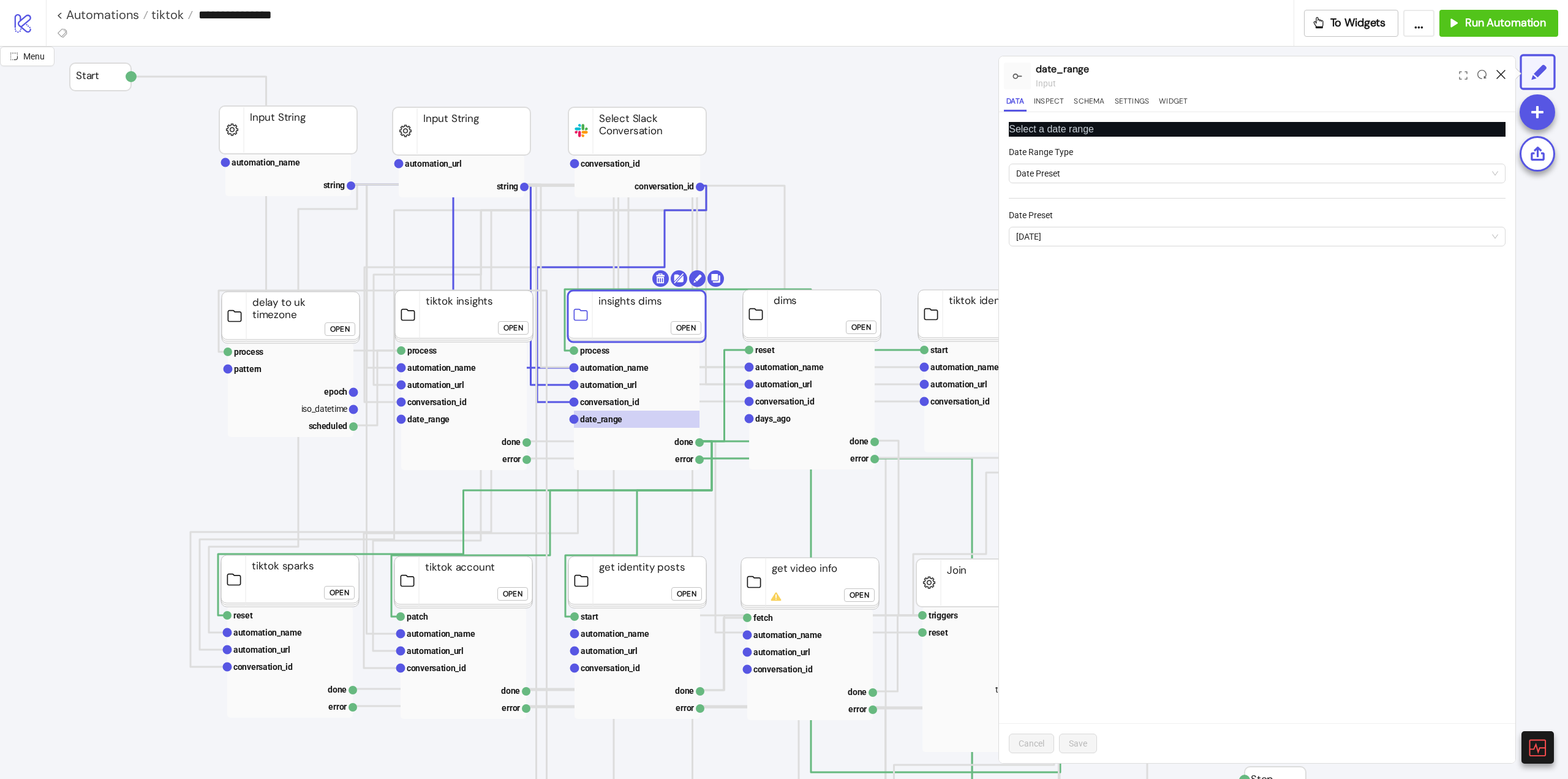
click at [1502, 74] on icon at bounding box center [1501, 74] width 9 height 9
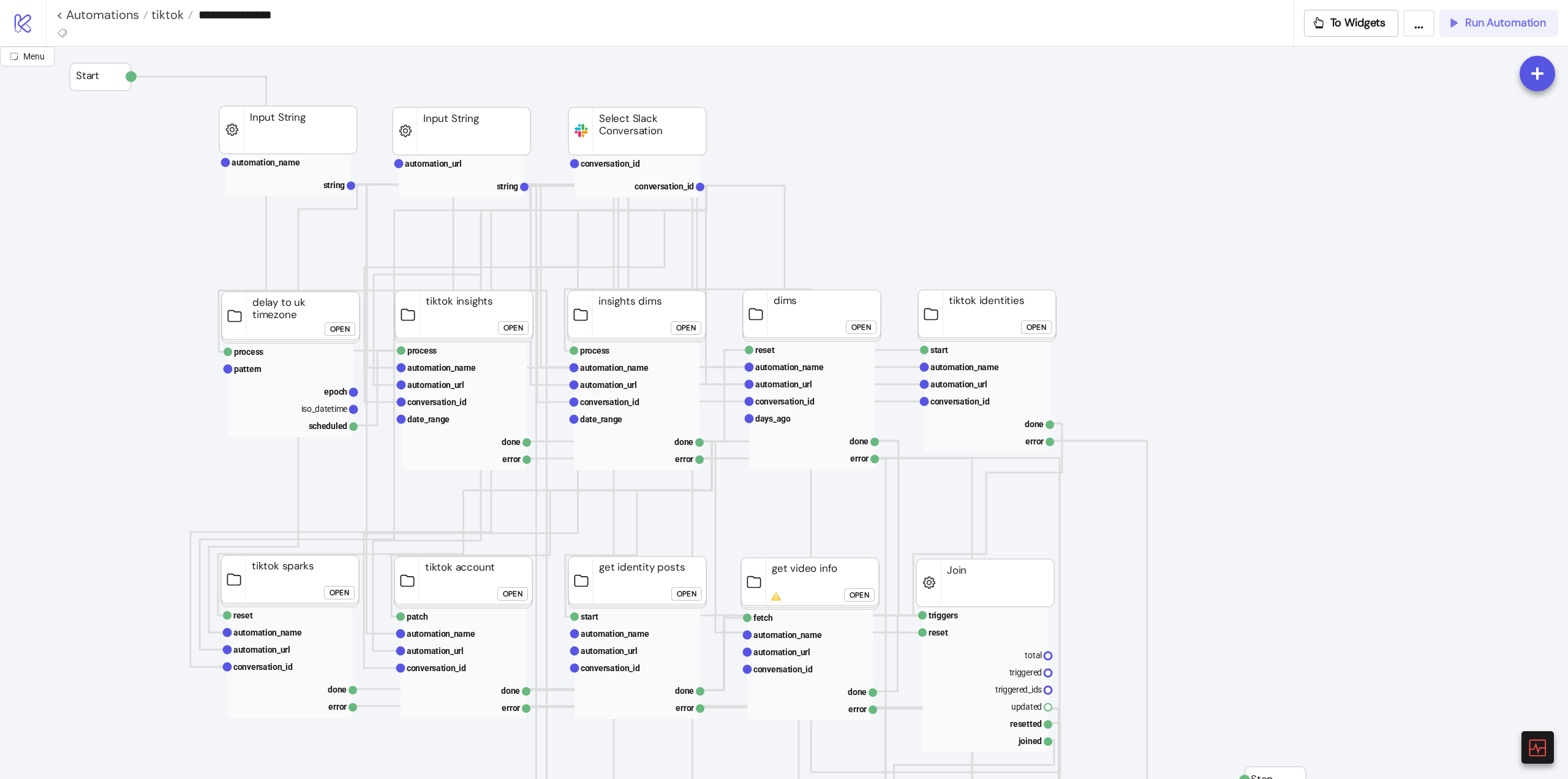
click at [1490, 34] on button "Run Automation" at bounding box center [1499, 23] width 119 height 27
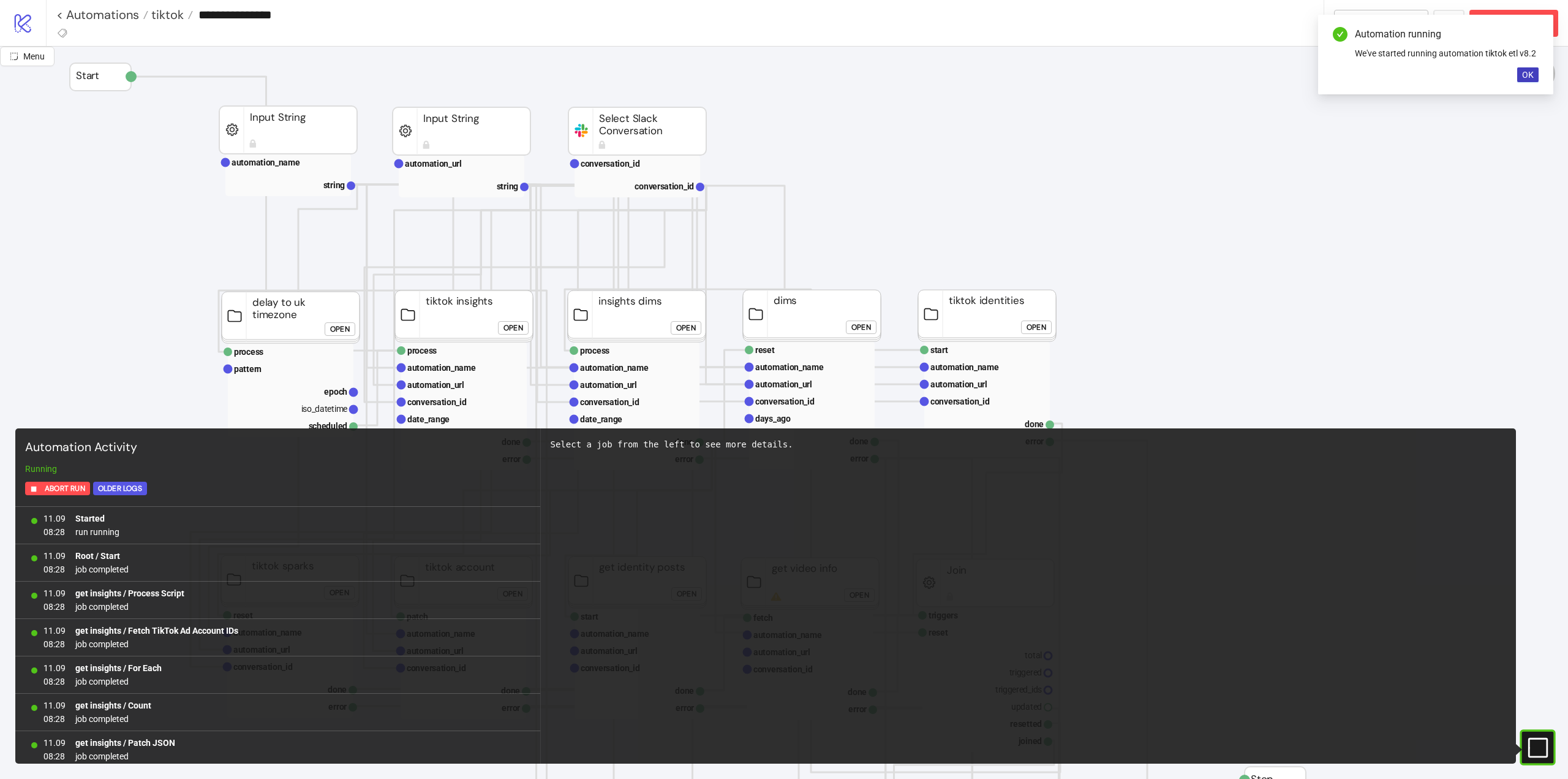
scroll to position [191, 0]
